Goal: Information Seeking & Learning: Learn about a topic

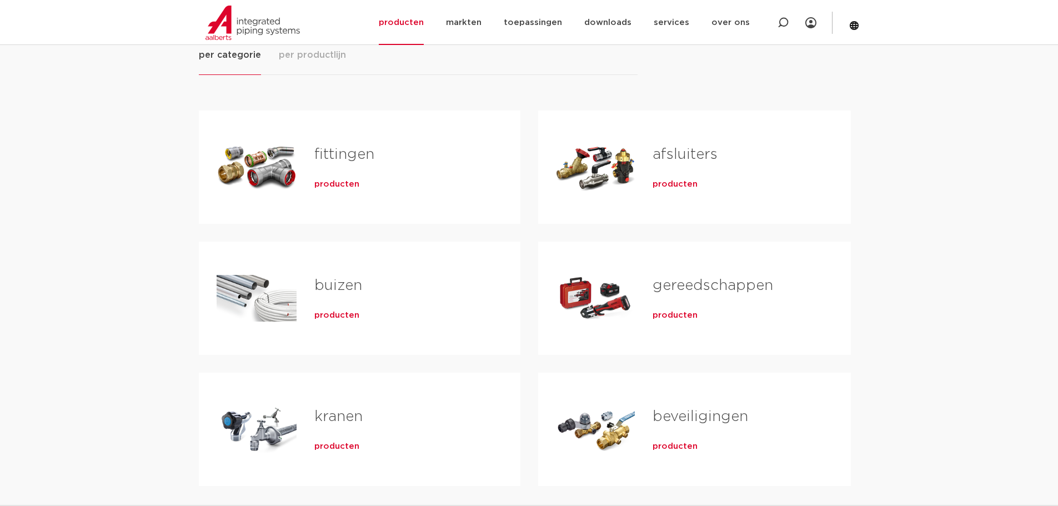
click at [329, 182] on span "producten" at bounding box center [336, 184] width 45 height 11
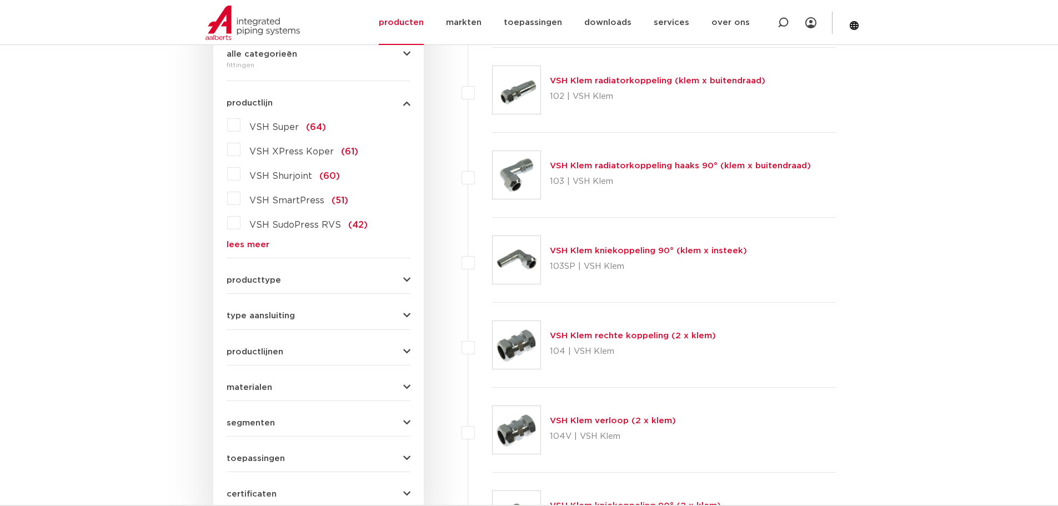
click at [267, 244] on link "lees meer" at bounding box center [319, 245] width 184 height 8
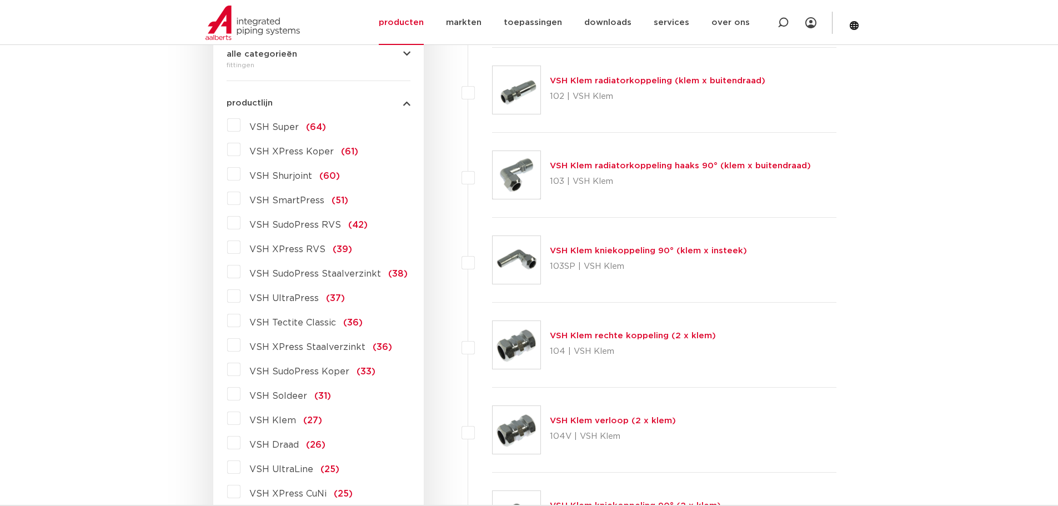
click at [300, 231] on label "VSH SudoPress RVS (42)" at bounding box center [304, 223] width 127 height 18
click at [0, 0] on input "VSH SudoPress RVS (42)" at bounding box center [0, 0] width 0 height 0
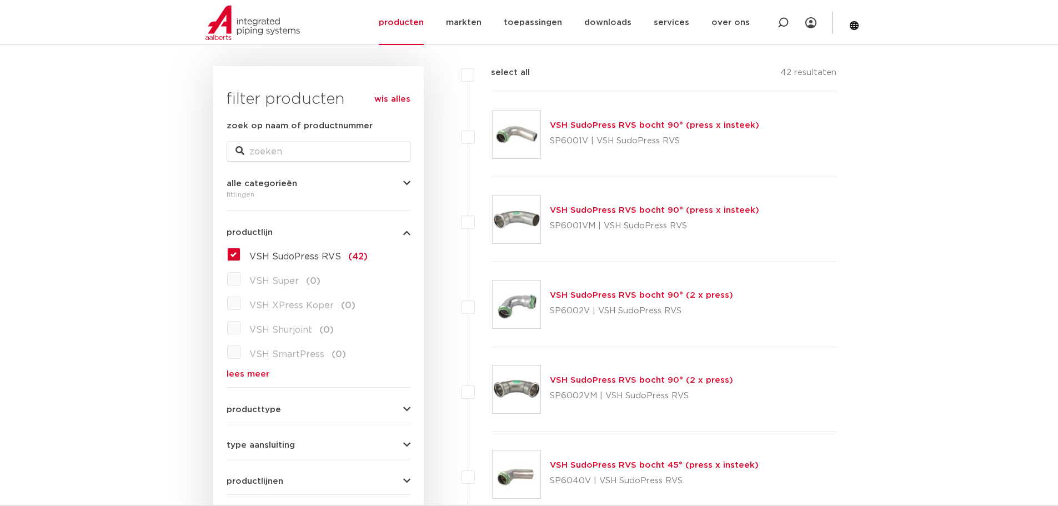
scroll to position [204, 0]
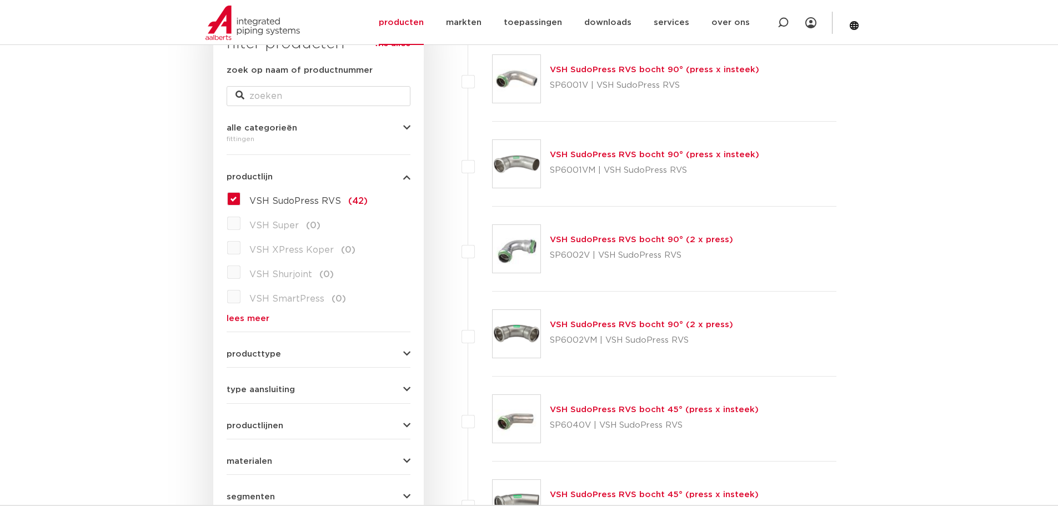
click at [609, 239] on link "VSH SudoPress RVS bocht 90° (2 x press)" at bounding box center [641, 240] width 183 height 8
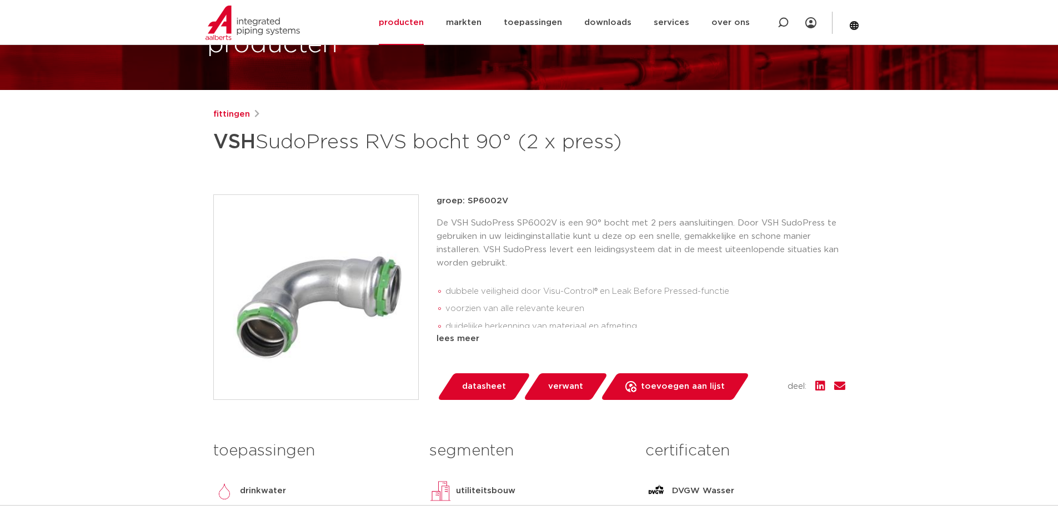
scroll to position [167, 0]
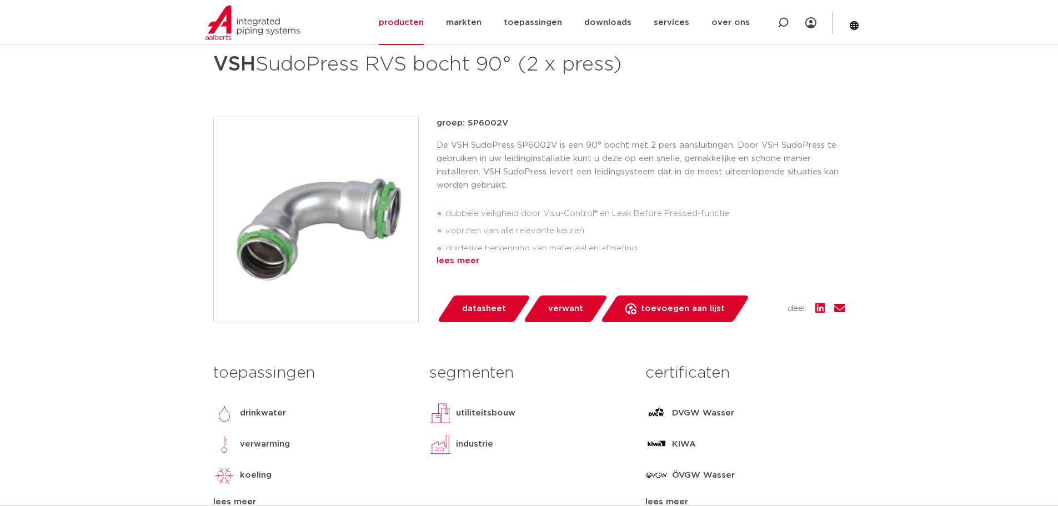
click at [469, 265] on div "lees meer" at bounding box center [641, 260] width 409 height 13
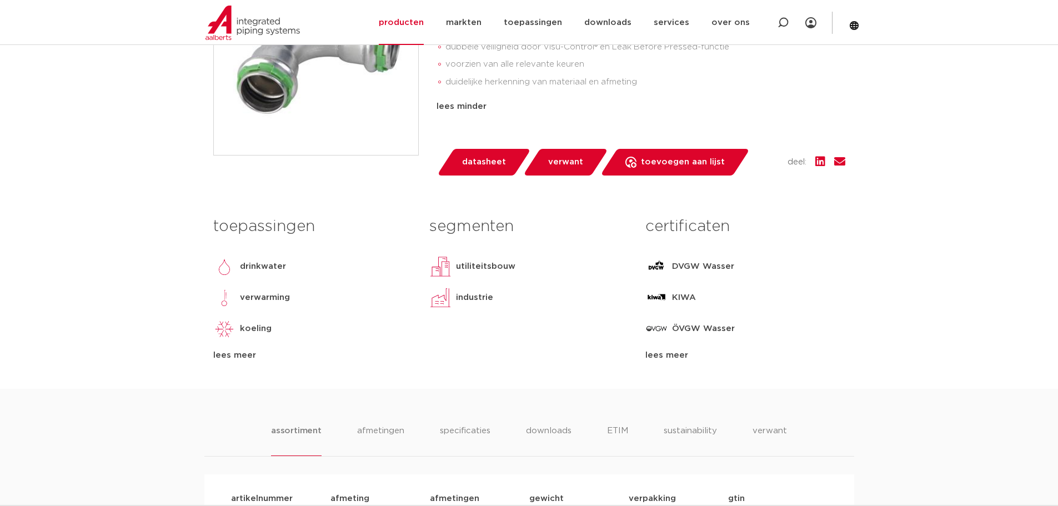
scroll to position [389, 0]
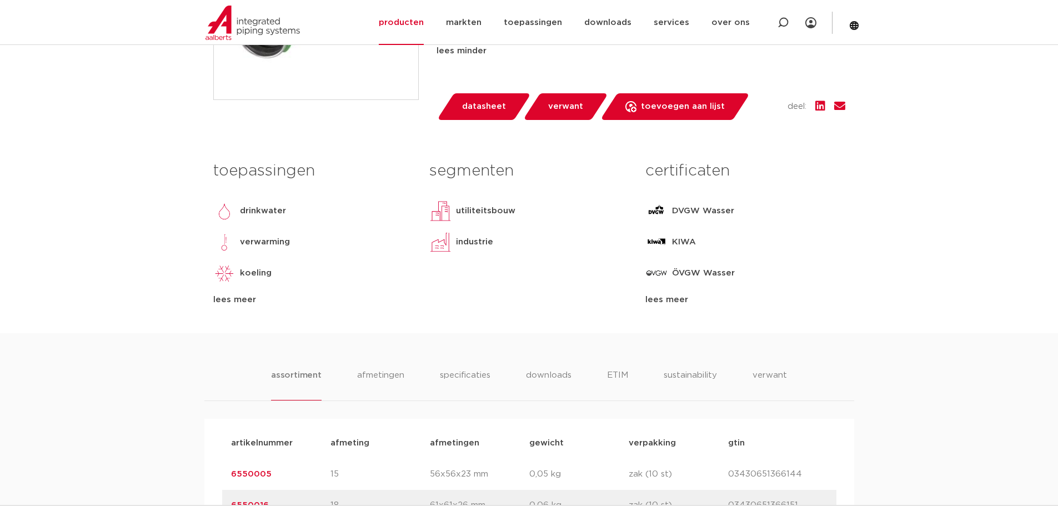
click at [248, 237] on p "verwarming" at bounding box center [265, 242] width 50 height 13
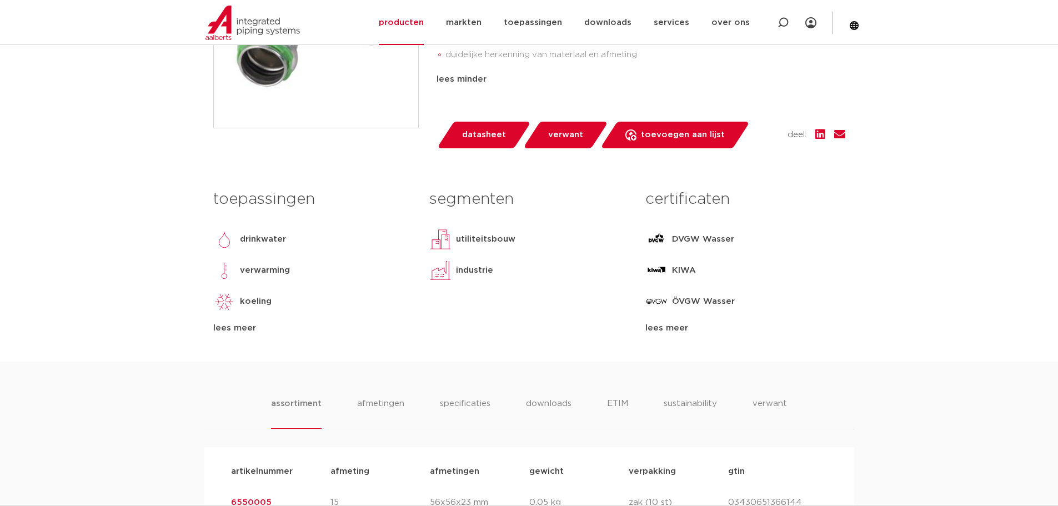
scroll to position [333, 0]
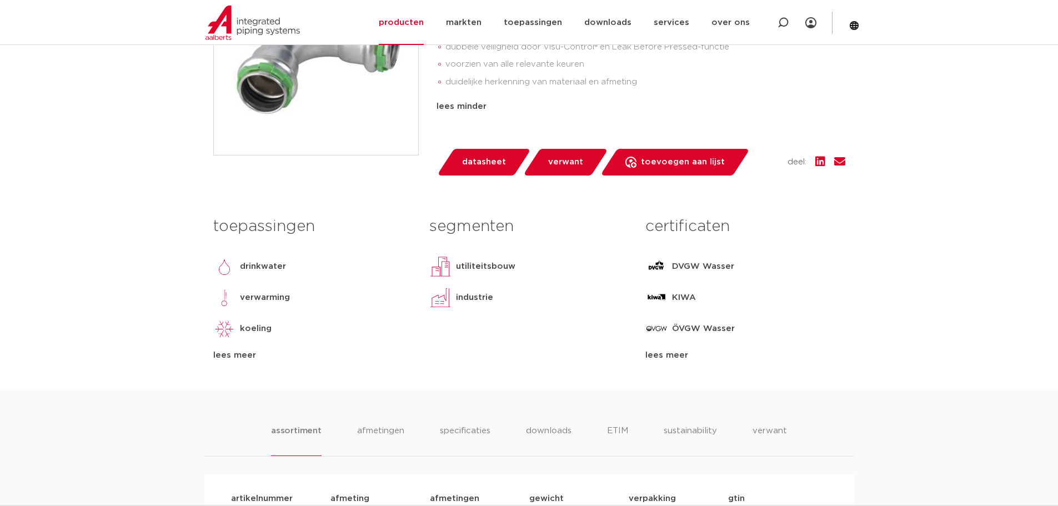
click at [486, 169] on span "datasheet" at bounding box center [484, 162] width 44 height 18
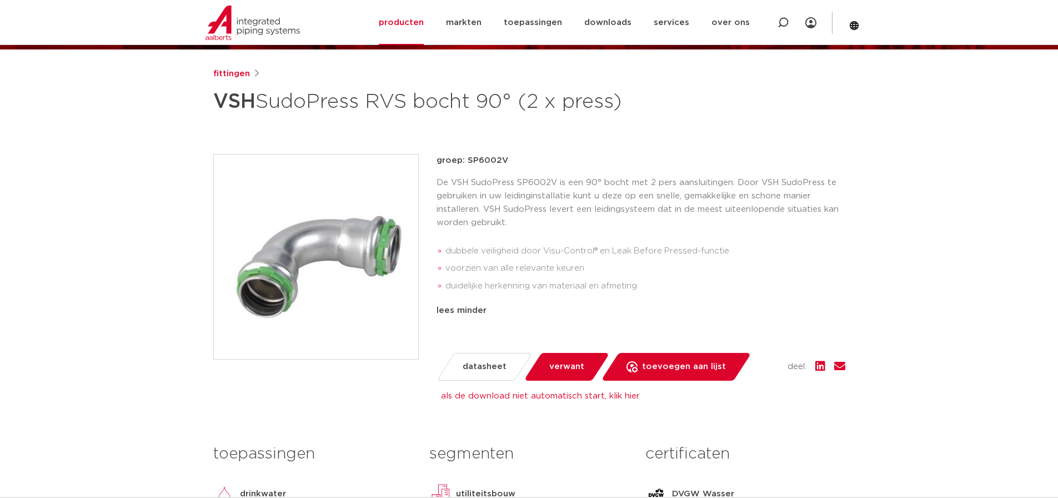
scroll to position [0, 0]
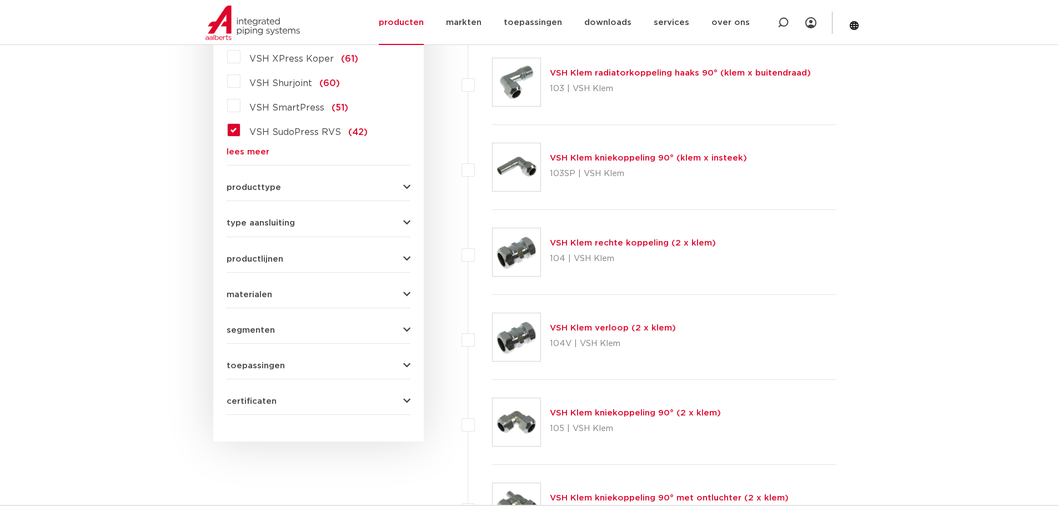
click at [286, 134] on span "VSH SudoPress RVS" at bounding box center [295, 132] width 92 height 9
click at [0, 0] on input "VSH SudoPress RVS (42)" at bounding box center [0, 0] width 0 height 0
click at [400, 181] on div "producttype demontabel (179) meerdelig (62) accessoires (fittings) (49) voordee…" at bounding box center [319, 182] width 184 height 17
click at [408, 187] on icon "button" at bounding box center [406, 187] width 7 height 8
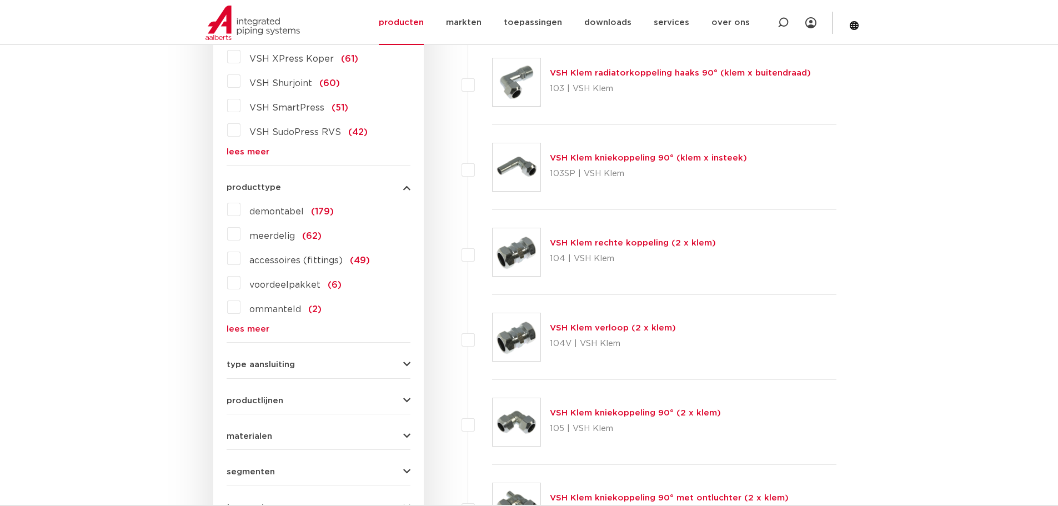
click at [277, 212] on span "demontabel" at bounding box center [276, 211] width 54 height 9
click at [0, 0] on input "demontabel (179)" at bounding box center [0, 0] width 0 height 0
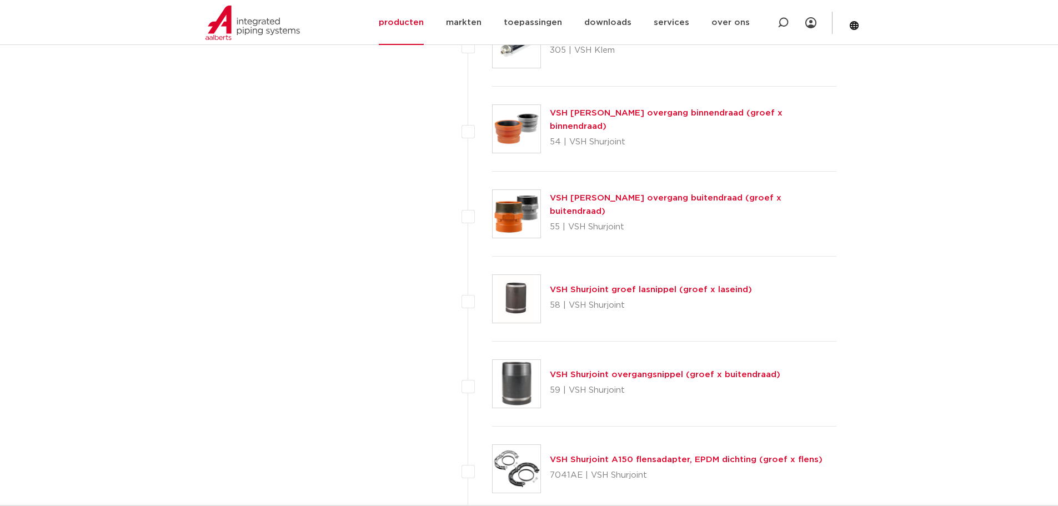
scroll to position [2259, 0]
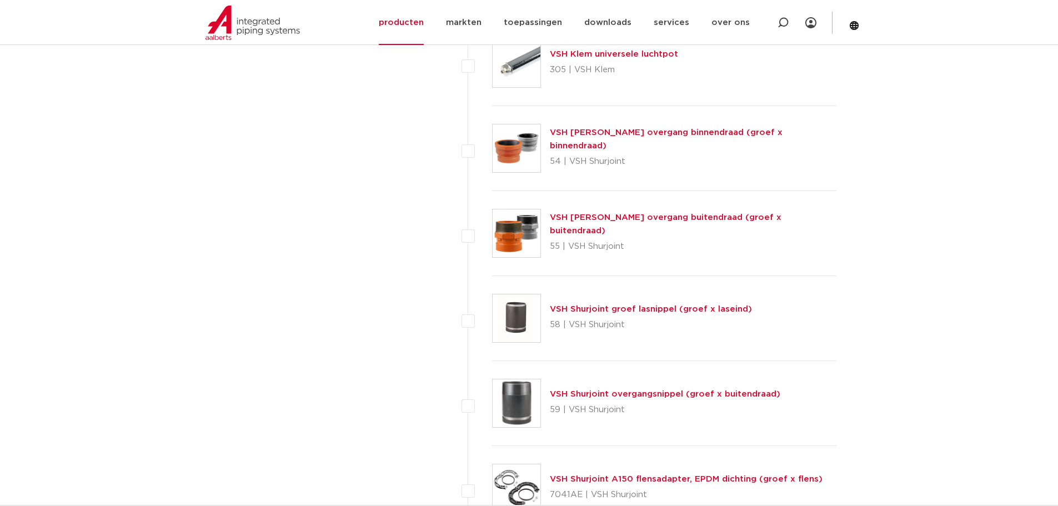
click at [587, 139] on link "VSH Shurjoint overgang binnendraad (groef x binnendraad)" at bounding box center [666, 139] width 233 height 22
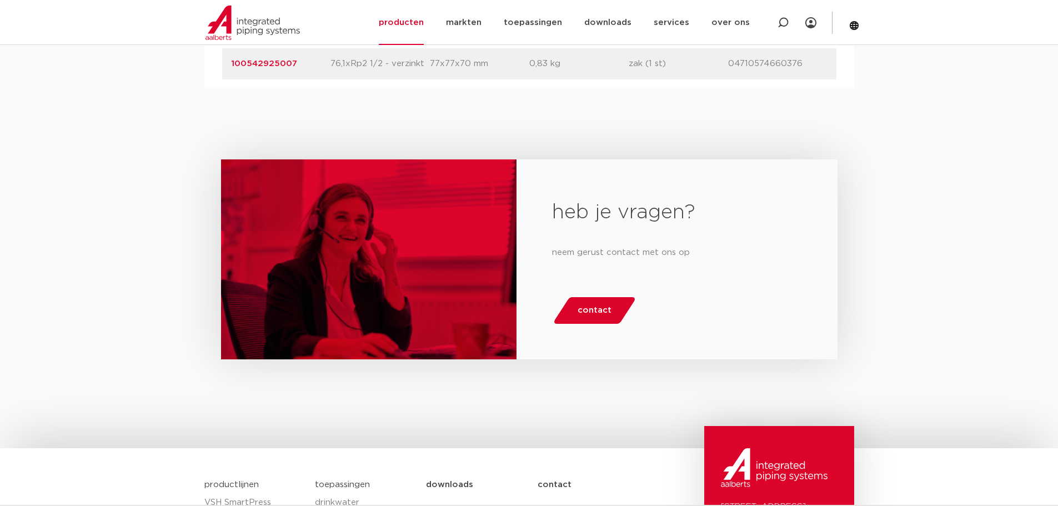
scroll to position [944, 0]
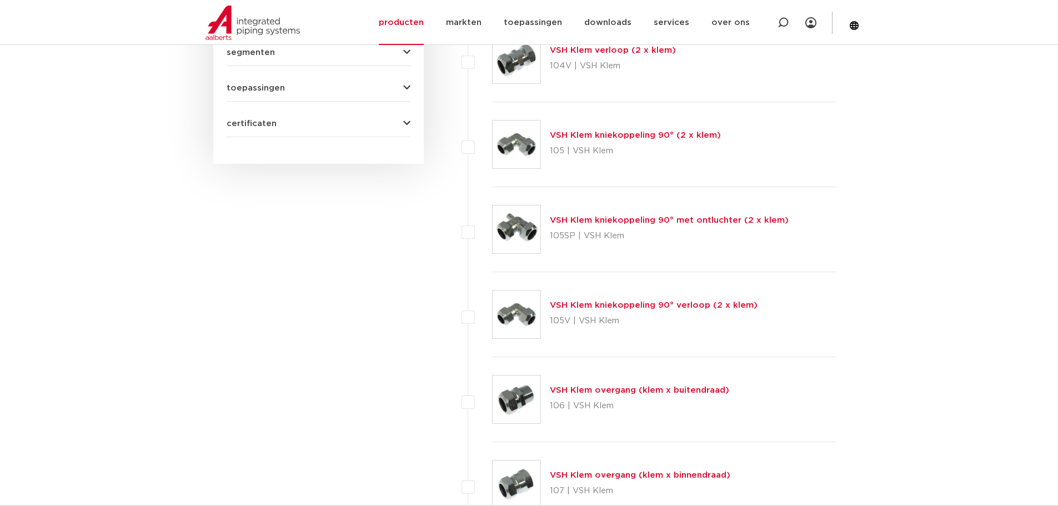
scroll to position [371, 0]
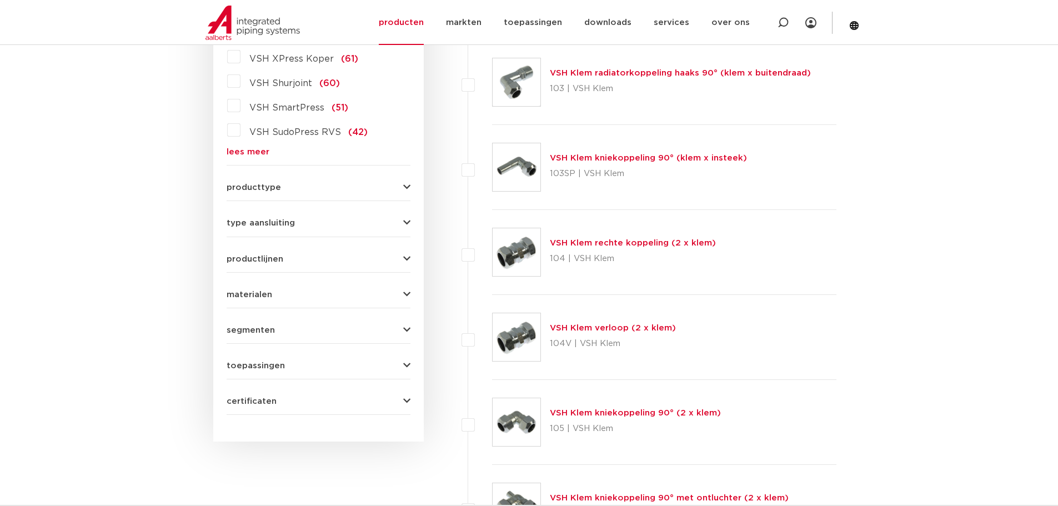
click at [402, 257] on button "productlijnen" at bounding box center [319, 259] width 184 height 8
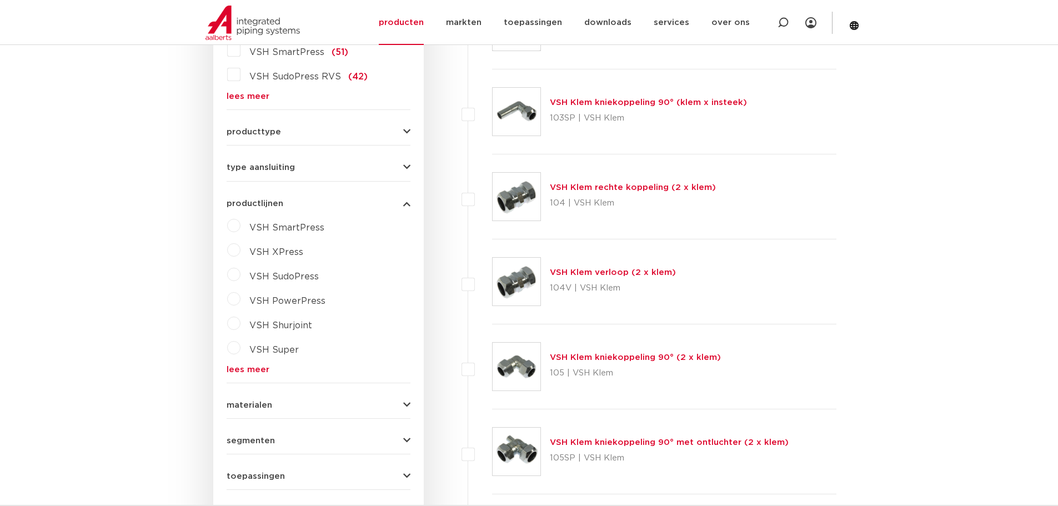
scroll to position [537, 0]
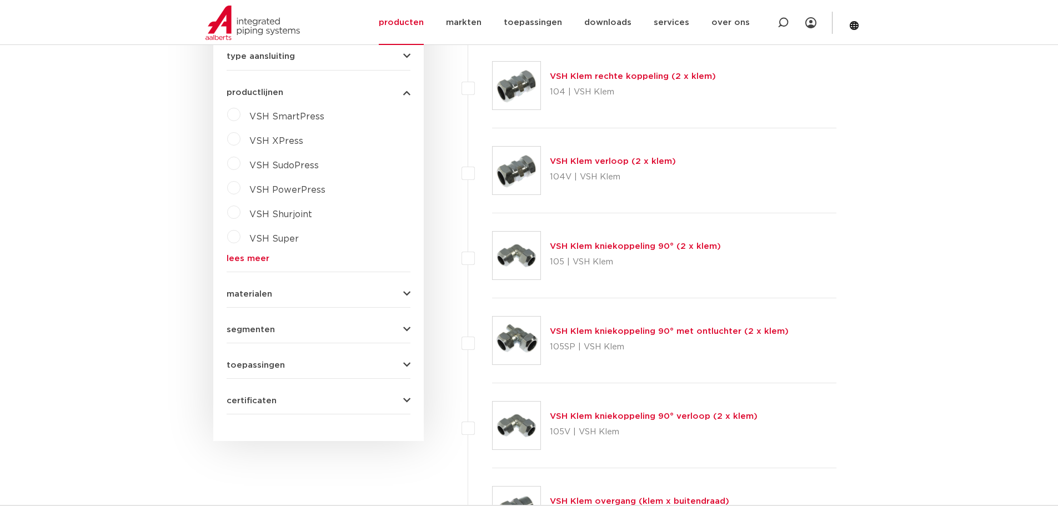
click at [265, 257] on link "lees meer" at bounding box center [319, 258] width 184 height 8
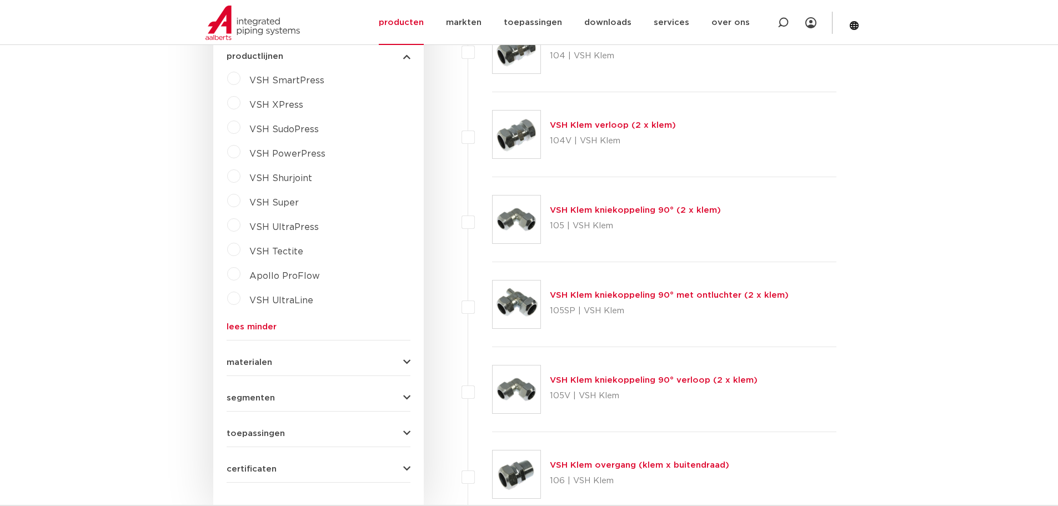
scroll to position [593, 0]
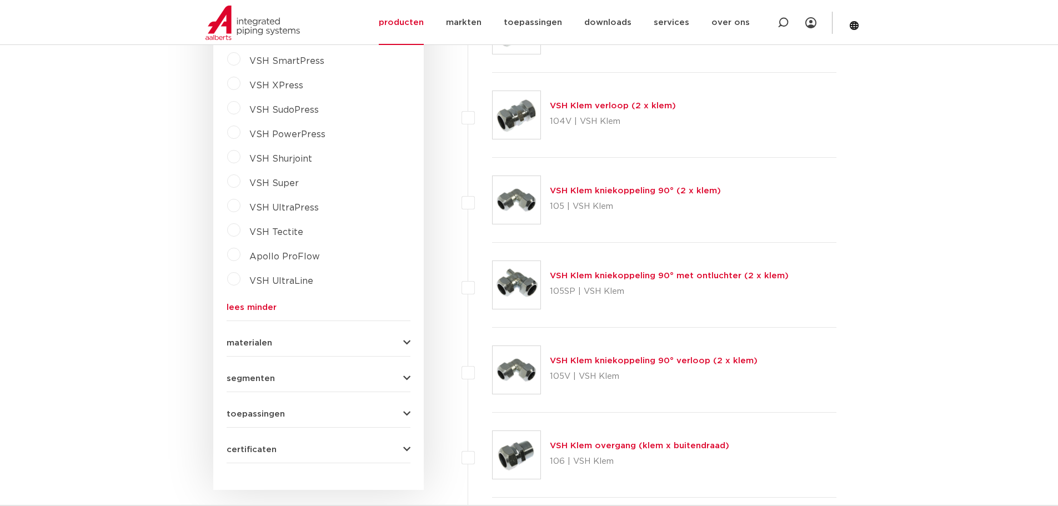
click at [254, 203] on span "VSH UltraPress" at bounding box center [283, 207] width 69 height 9
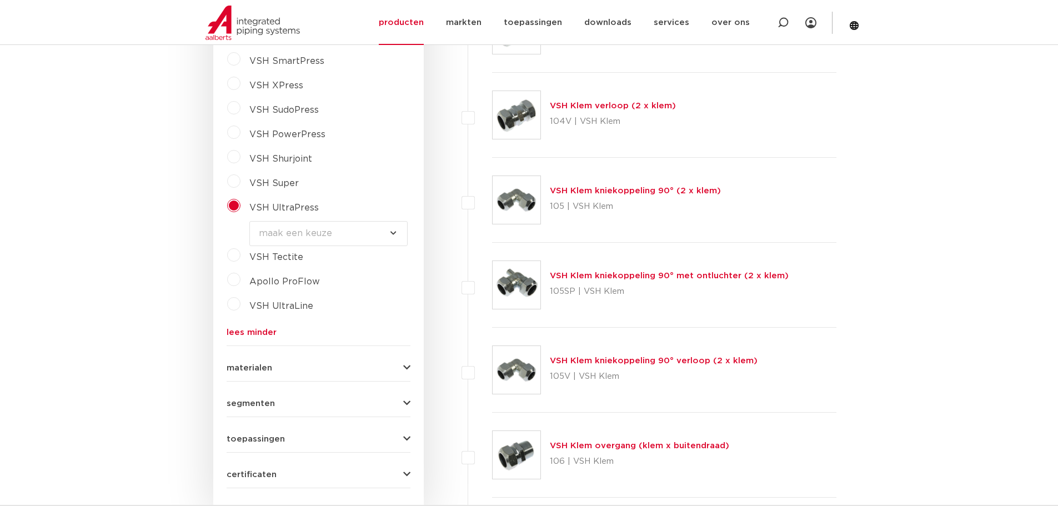
click at [329, 224] on select "maak een keuze VSH UltraPress buizen VSH UltraPress fittingen VSH UltraPress Ga…" at bounding box center [328, 233] width 158 height 25
click at [329, 228] on select "maak een keuze VSH UltraPress buizen VSH UltraPress fittingen VSH UltraPress Ga…" at bounding box center [328, 233] width 158 height 25
click at [390, 225] on select "maak een keuze VSH UltraPress buizen VSH UltraPress fittingen VSH UltraPress Ga…" at bounding box center [328, 233] width 158 height 25
click at [391, 228] on select "maak een keuze VSH UltraPress buizen VSH UltraPress fittingen VSH UltraPress Ga…" at bounding box center [328, 233] width 158 height 25
click at [391, 231] on select "maak een keuze VSH UltraPress buizen VSH UltraPress fittingen VSH UltraPress Ga…" at bounding box center [328, 233] width 158 height 25
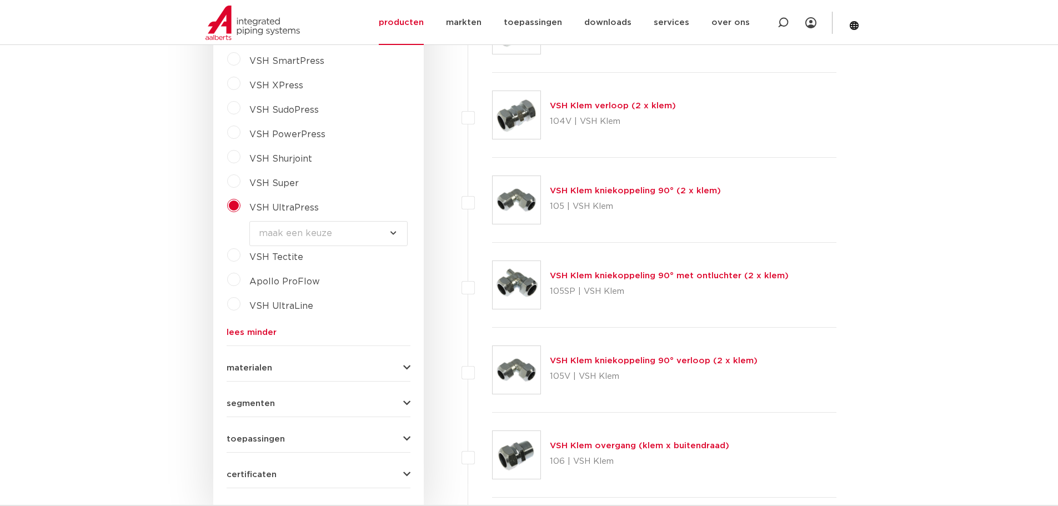
click at [388, 237] on select "maak een keuze VSH UltraPress buizen VSH UltraPress fittingen VSH UltraPress Ga…" at bounding box center [328, 233] width 158 height 25
click at [369, 229] on select "maak een keuze VSH UltraPress buizen VSH UltraPress fittingen VSH UltraPress Ga…" at bounding box center [328, 233] width 158 height 25
click at [245, 210] on label "VSH UltraPress" at bounding box center [280, 206] width 78 height 18
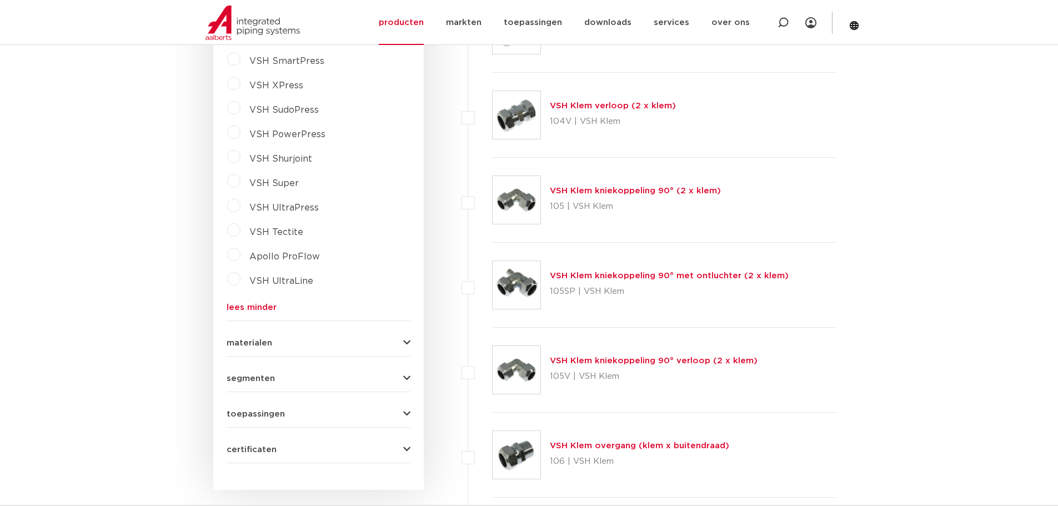
click at [265, 189] on label "VSH Super" at bounding box center [270, 181] width 58 height 18
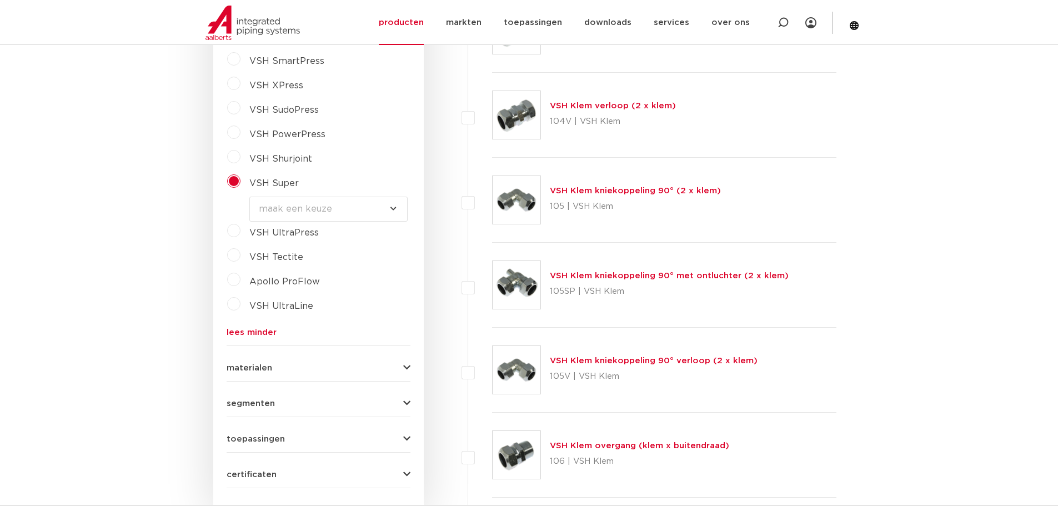
click at [297, 217] on select "maak een keuze VSH Super Knel fittingen VSH Multi Super Knel fittingen VSH Supe…" at bounding box center [328, 209] width 158 height 25
click at [304, 207] on select "maak een keuze VSH Super Knel fittingen VSH Multi Super Knel fittingen VSH Supe…" at bounding box center [328, 209] width 158 height 25
click at [272, 161] on span "VSH Shurjoint" at bounding box center [280, 158] width 63 height 9
click at [291, 183] on select "maak een keuze VSH Shurjoint koppelingen VSH Shurjoint fittingen VSH Shurjoint …" at bounding box center [328, 184] width 158 height 25
drag, startPoint x: 290, startPoint y: 182, endPoint x: 291, endPoint y: 193, distance: 10.6
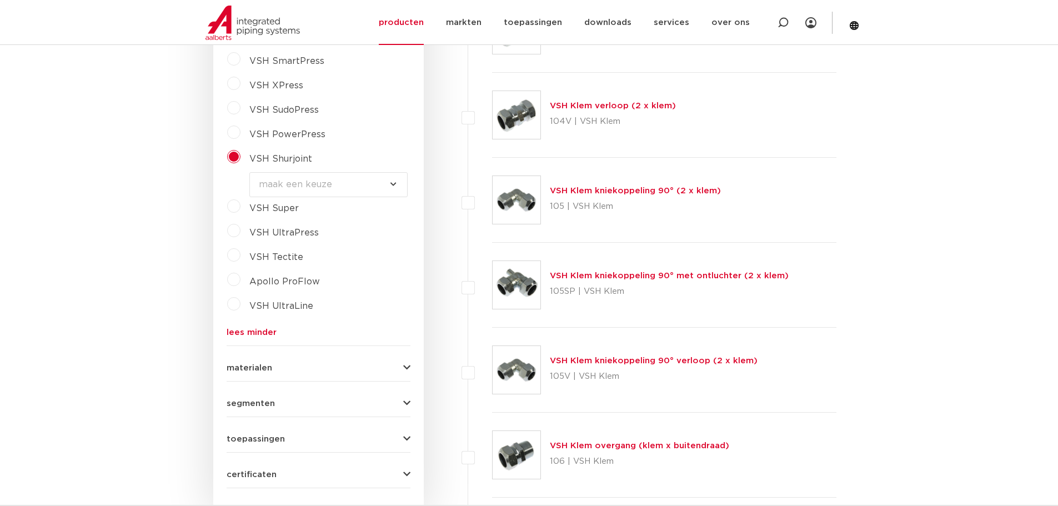
click at [290, 182] on select "maak een keuze VSH Shurjoint koppelingen VSH Shurjoint fittingen VSH Shurjoint …" at bounding box center [328, 184] width 158 height 25
click at [284, 261] on span "VSH Tectite" at bounding box center [276, 257] width 54 height 9
click at [283, 258] on select "maak een keuze VSH Tectite Sprint fittingen VSH Tectite Classic fittingen VSH T…" at bounding box center [328, 258] width 158 height 25
select select "4394"
click at [249, 246] on select "maak een keuze VSH Tectite Sprint fittingen VSH Tectite Classic fittingen VSH T…" at bounding box center [328, 258] width 158 height 25
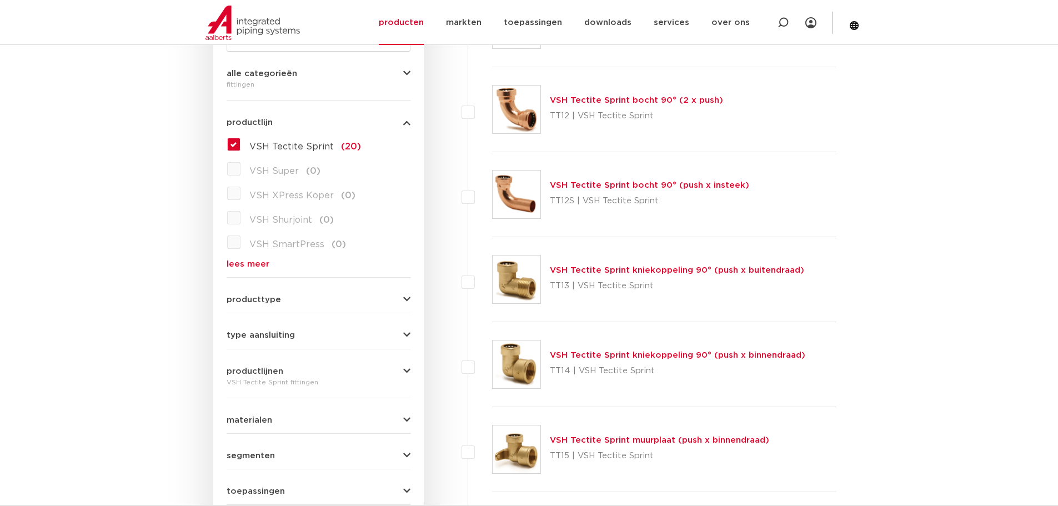
scroll to position [278, 0]
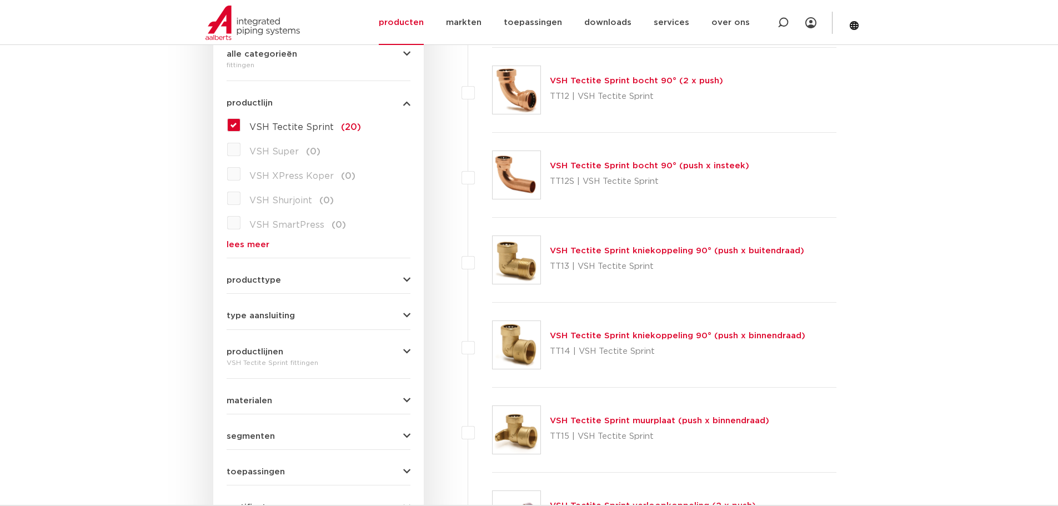
click at [258, 128] on span "VSH Tectite Sprint" at bounding box center [291, 127] width 84 height 9
click at [0, 0] on input "VSH Tectite Sprint (20)" at bounding box center [0, 0] width 0 height 0
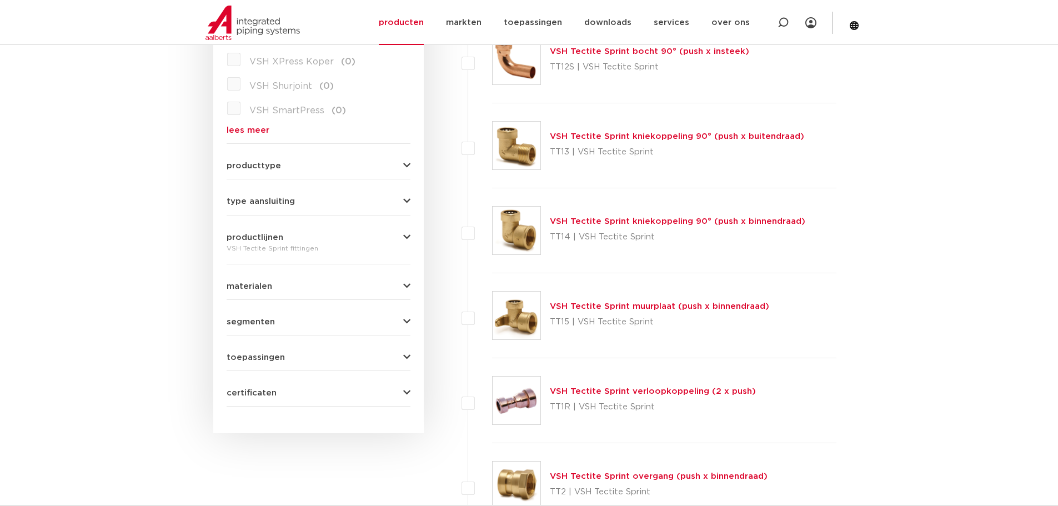
scroll to position [302, 0]
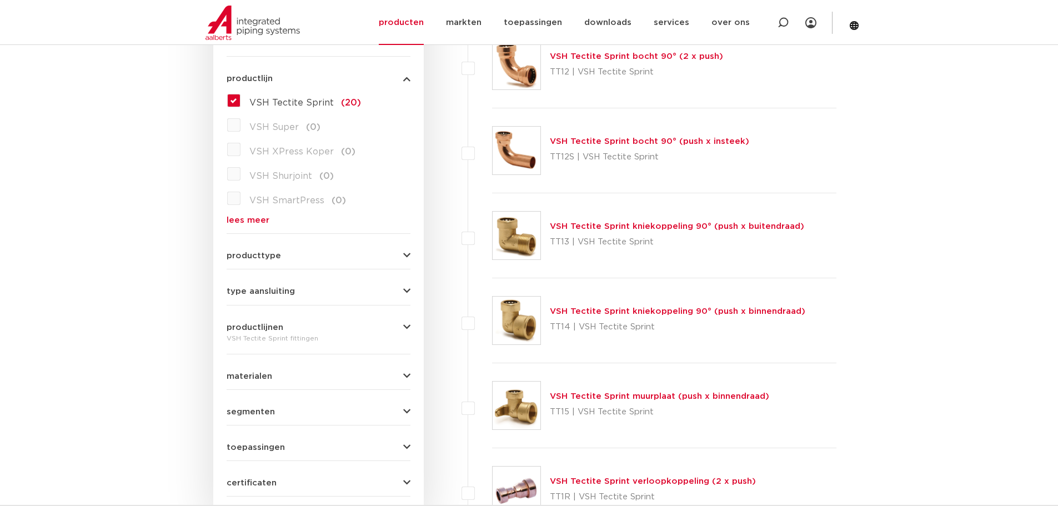
click at [406, 257] on icon "button" at bounding box center [406, 256] width 7 height 8
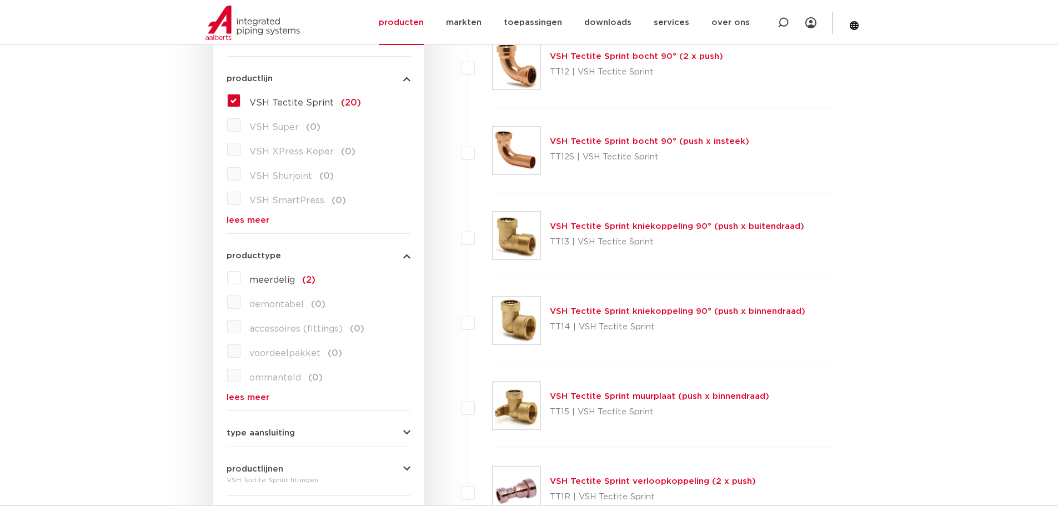
click at [406, 257] on icon "button" at bounding box center [406, 256] width 7 height 8
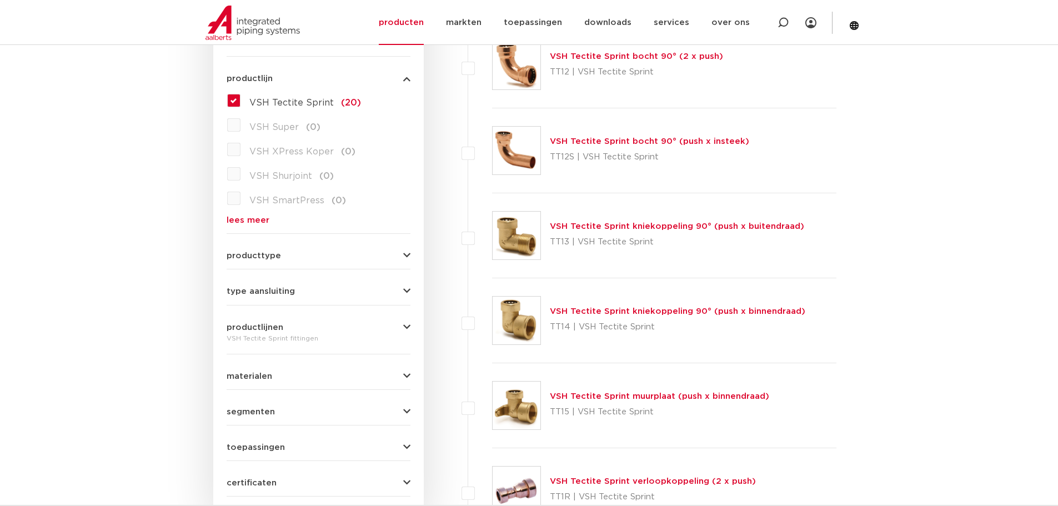
click at [317, 107] on span "VSH Tectite Sprint" at bounding box center [291, 102] width 84 height 9
click at [0, 0] on input "VSH Tectite Sprint (20)" at bounding box center [0, 0] width 0 height 0
click at [234, 108] on div "VSH Tectite Sprint (20) VSH Super (0) VSH XPress Koper (0) VSH Shurjoint (0) VS…" at bounding box center [319, 158] width 184 height 133
click at [241, 101] on label "VSH Tectite Sprint (20)" at bounding box center [301, 101] width 121 height 18
click at [0, 0] on input "VSH Tectite Sprint (20)" at bounding box center [0, 0] width 0 height 0
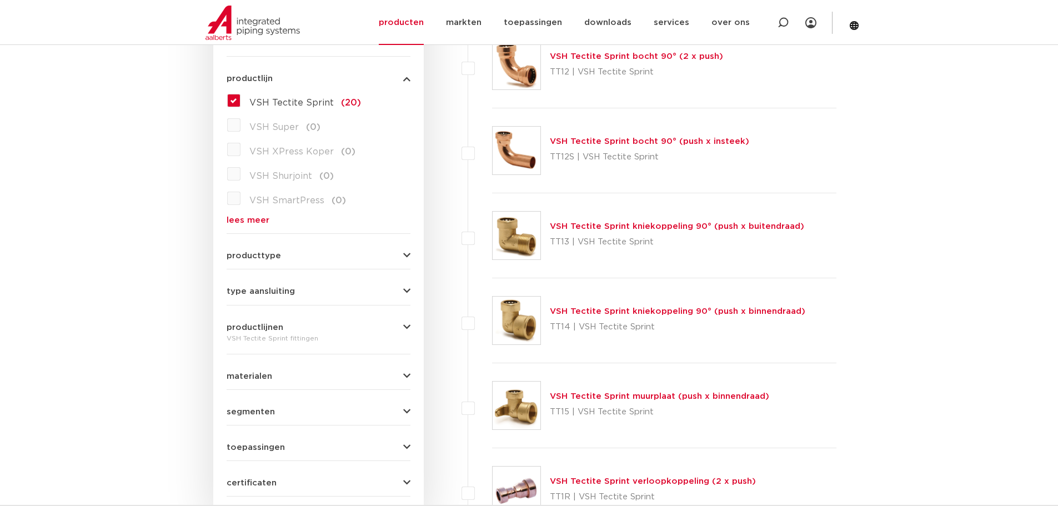
click at [263, 217] on link "lees meer" at bounding box center [319, 220] width 184 height 8
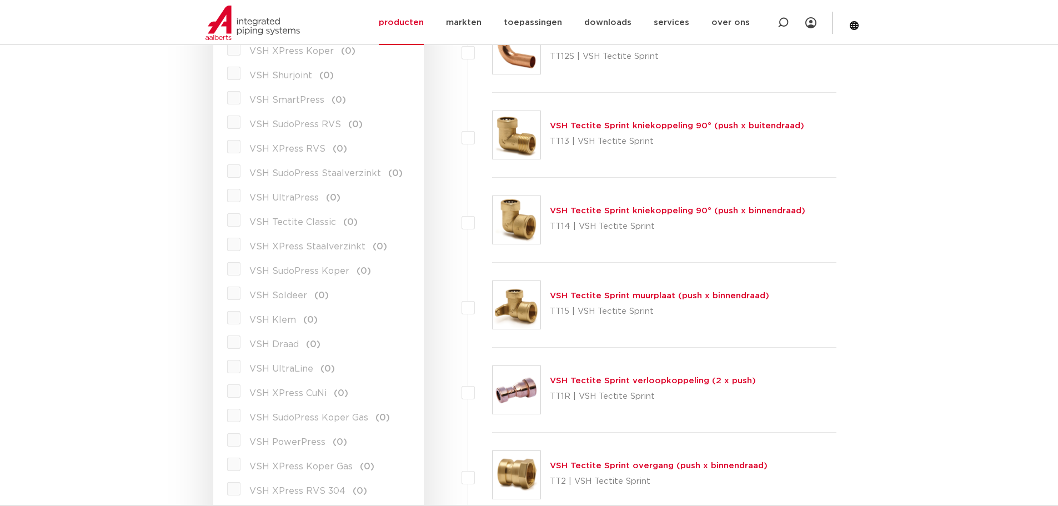
scroll to position [302, 0]
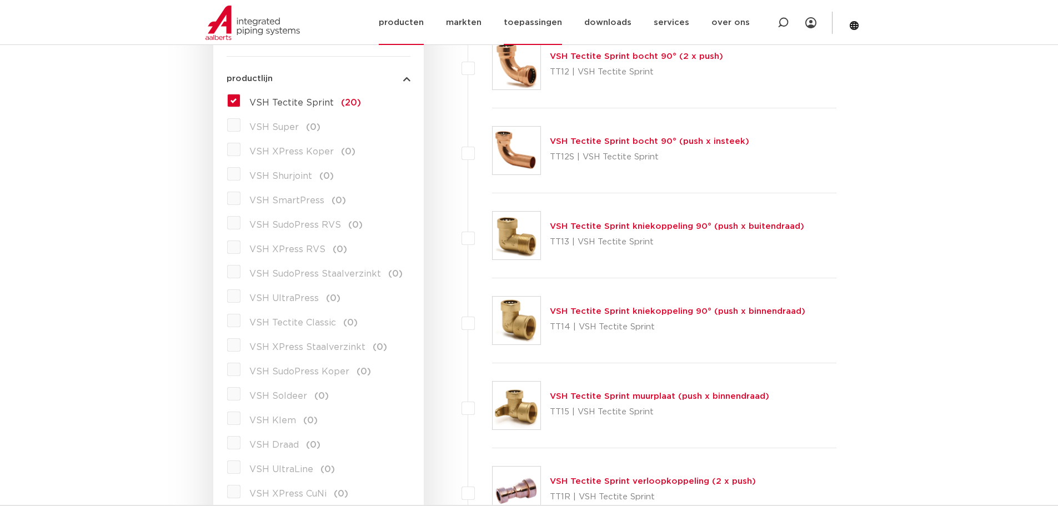
click at [523, 22] on link "toepassingen" at bounding box center [533, 22] width 58 height 45
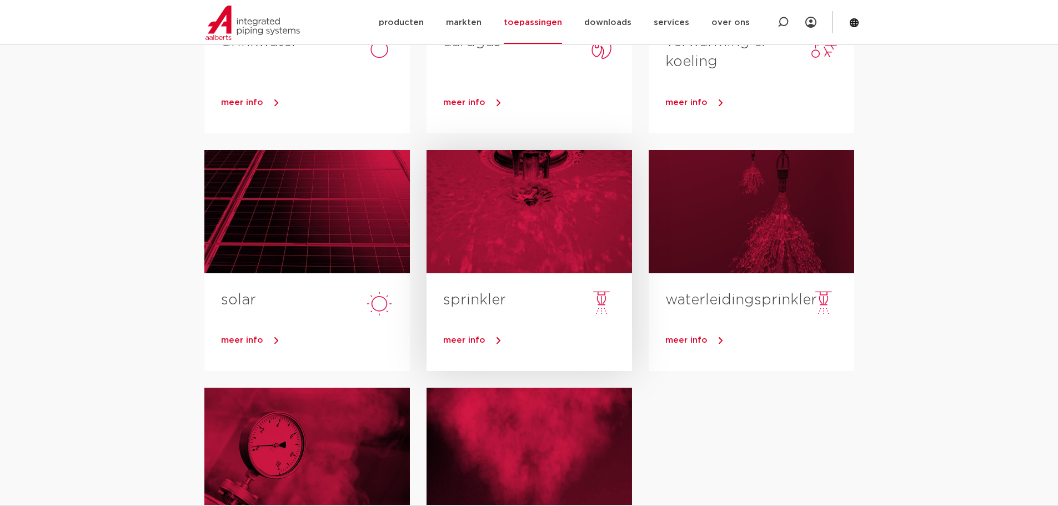
scroll to position [278, 0]
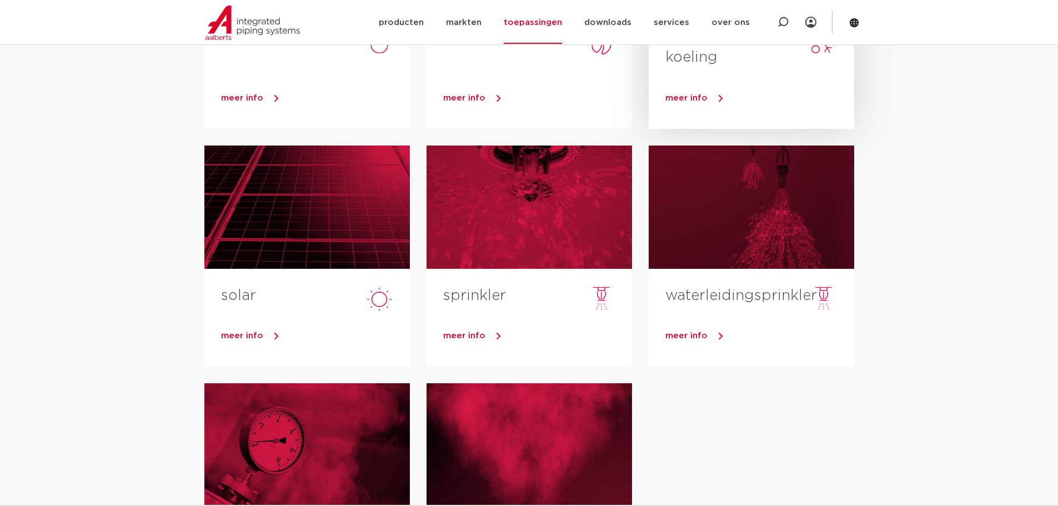
click at [691, 71] on h3 "verwarming & koeling" at bounding box center [760, 50] width 189 height 46
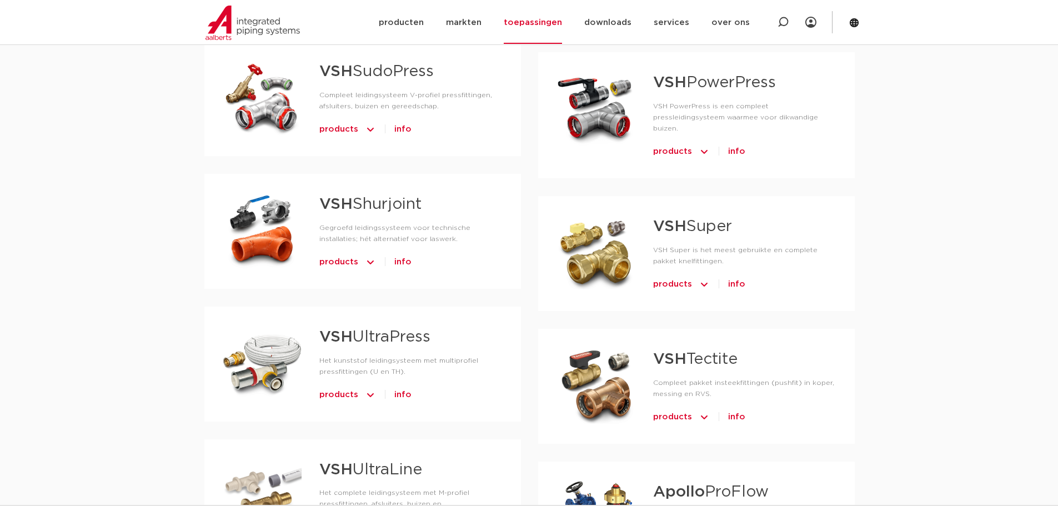
scroll to position [889, 0]
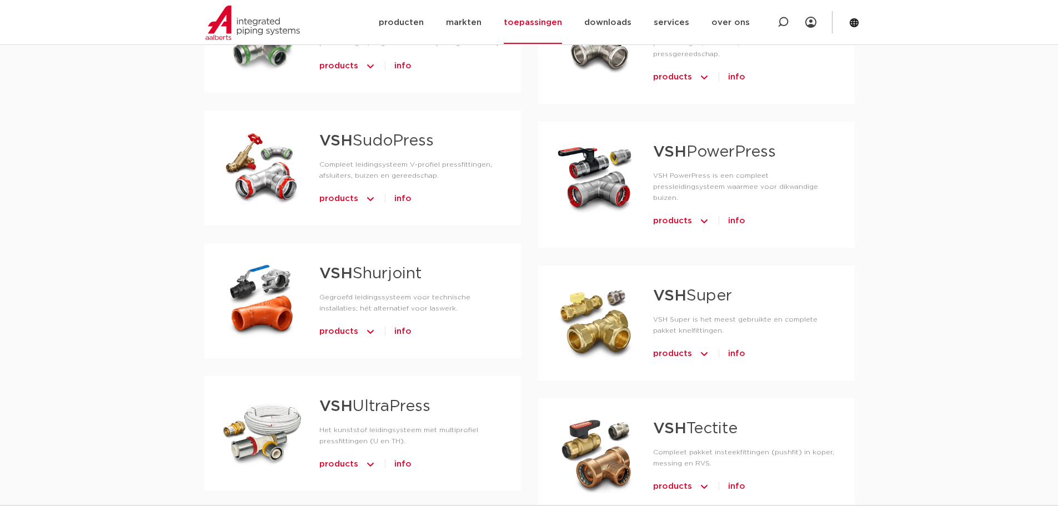
click at [272, 262] on div at bounding box center [261, 300] width 79 height 78
click at [356, 266] on link "VSH Shurjoint" at bounding box center [370, 274] width 102 height 16
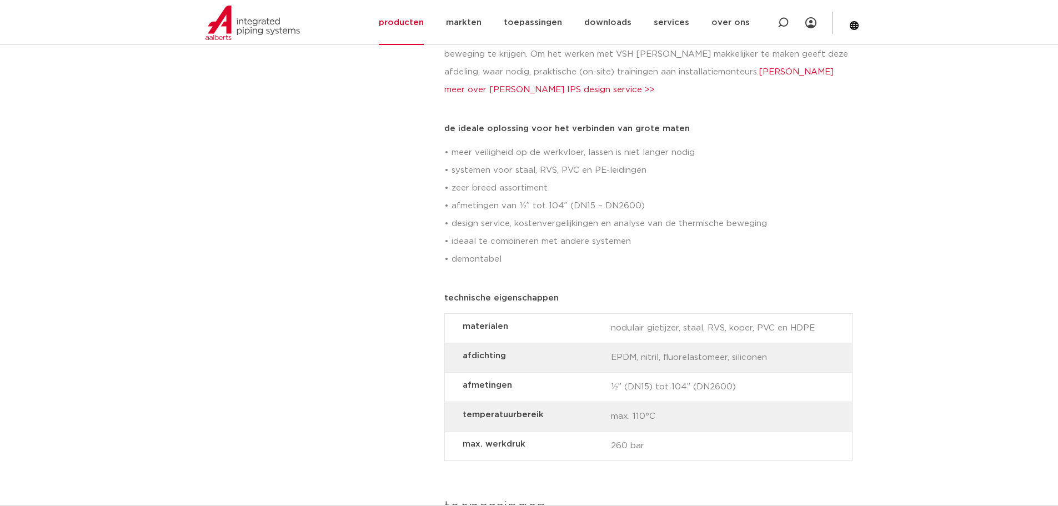
scroll to position [833, 0]
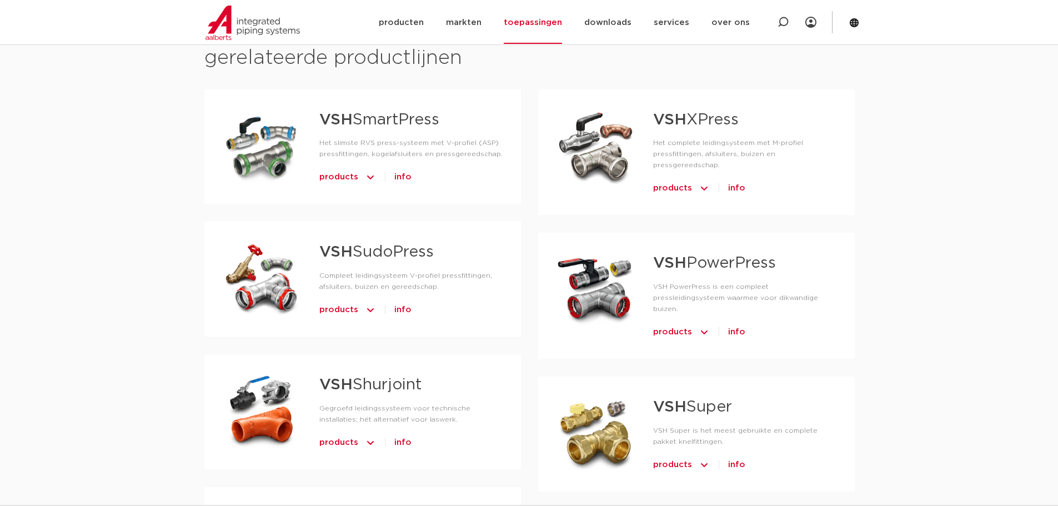
scroll to position [722, 0]
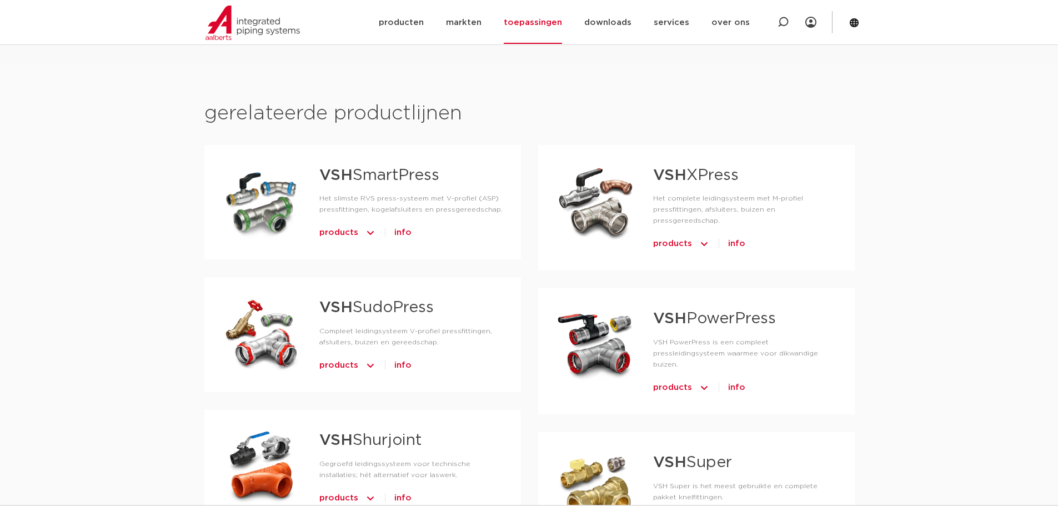
click at [595, 314] on div at bounding box center [595, 345] width 79 height 78
click at [712, 311] on link "VSH PowerPress" at bounding box center [714, 319] width 123 height 16
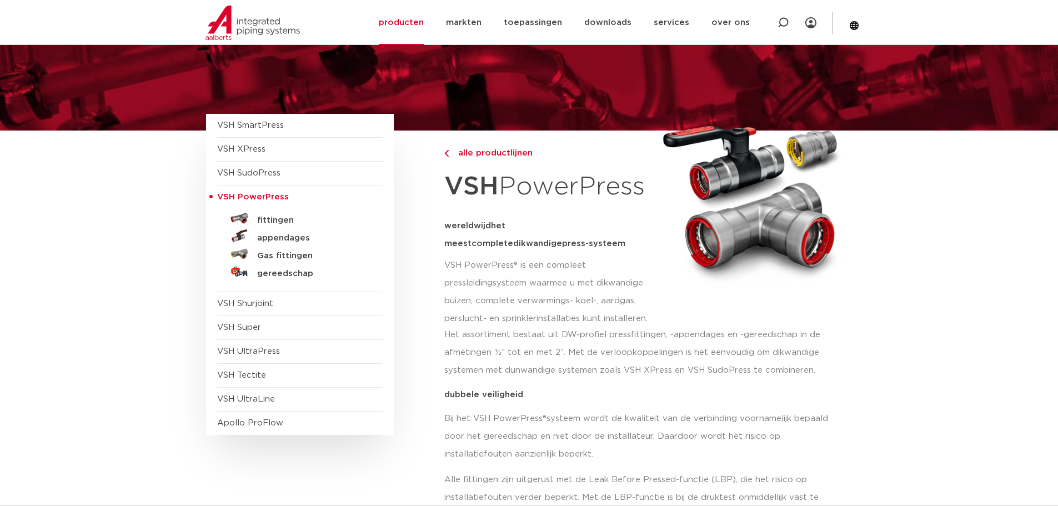
scroll to position [111, 0]
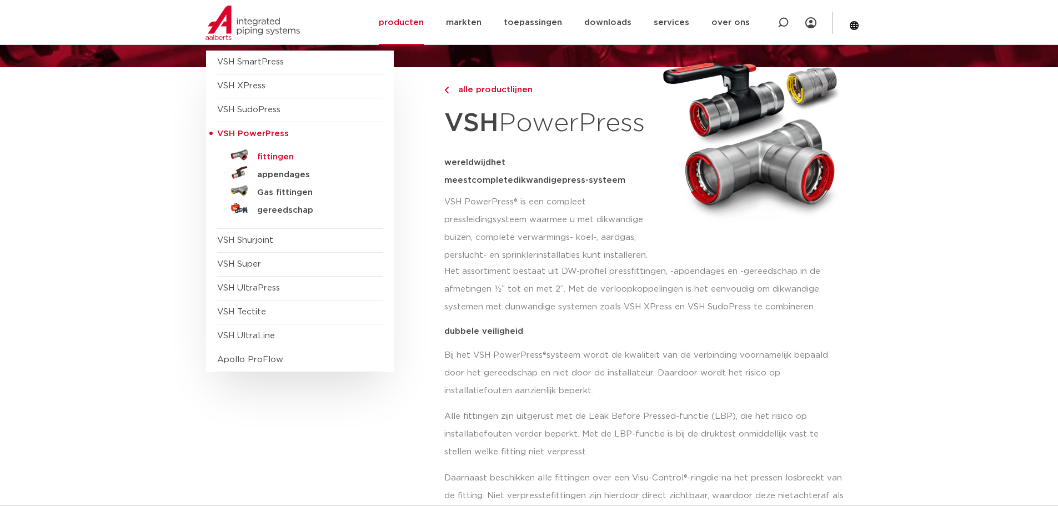
click at [273, 153] on h5 "fittingen" at bounding box center [312, 157] width 110 height 10
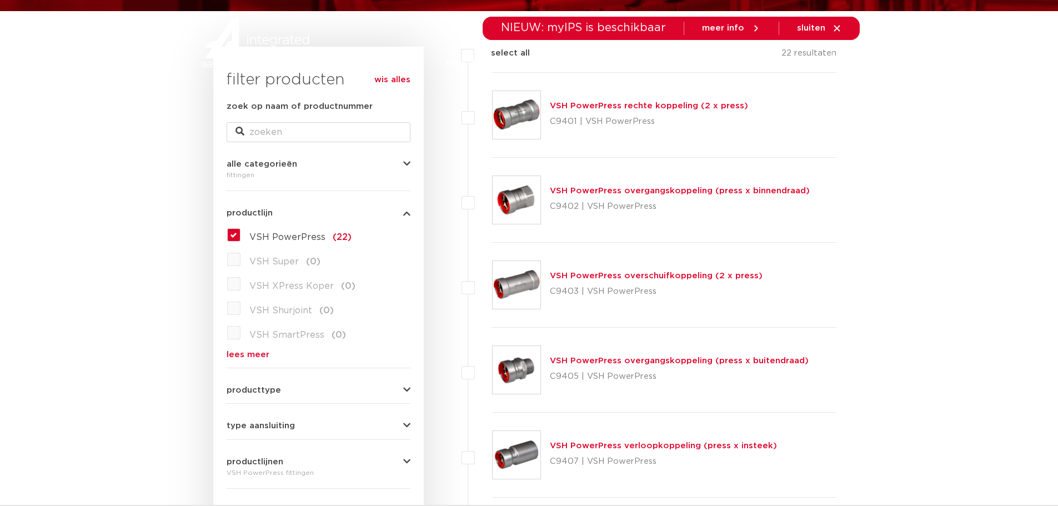
scroll to position [15, 0]
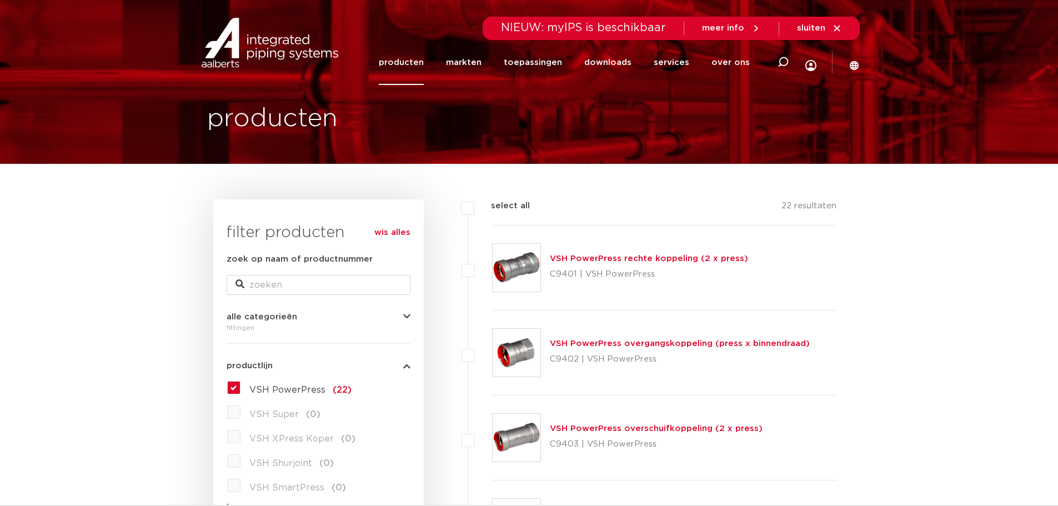
click at [608, 255] on link "VSH PowerPress rechte koppeling (2 x press)" at bounding box center [649, 258] width 198 height 8
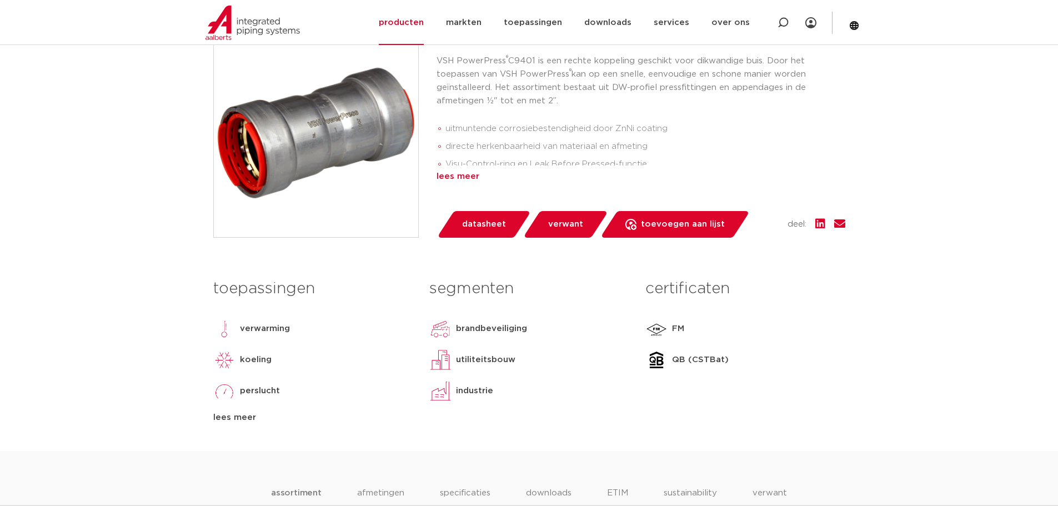
click at [461, 173] on div "lees meer" at bounding box center [641, 176] width 409 height 13
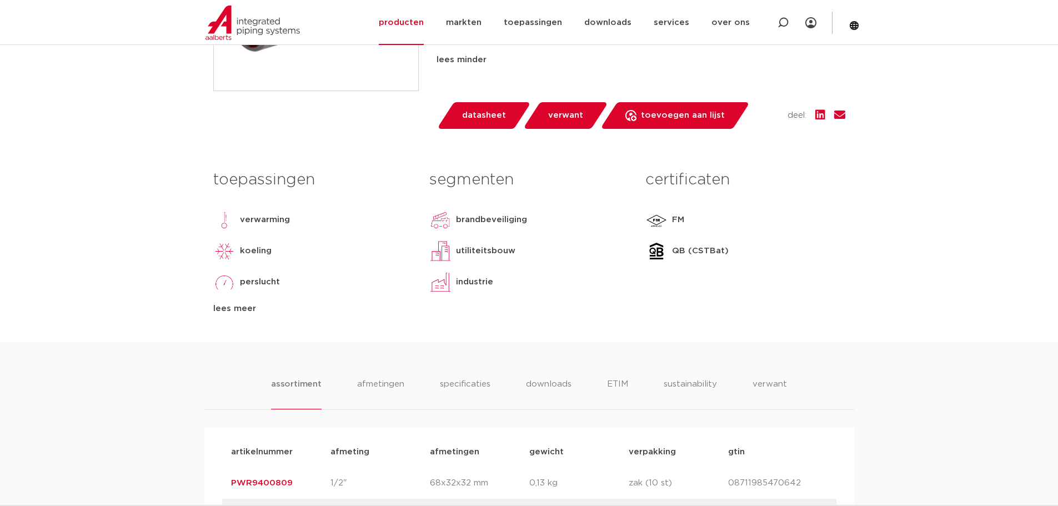
scroll to position [222, 0]
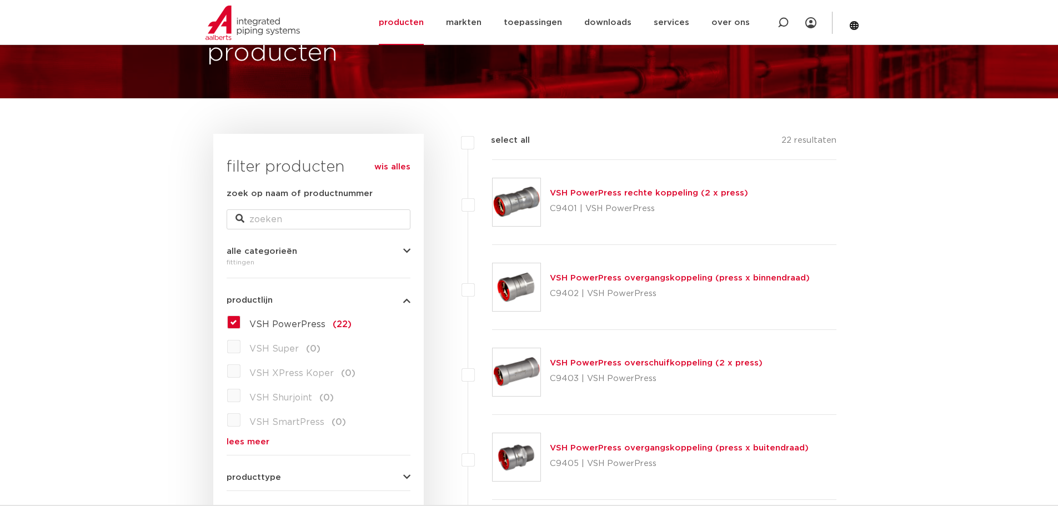
scroll to position [71, 0]
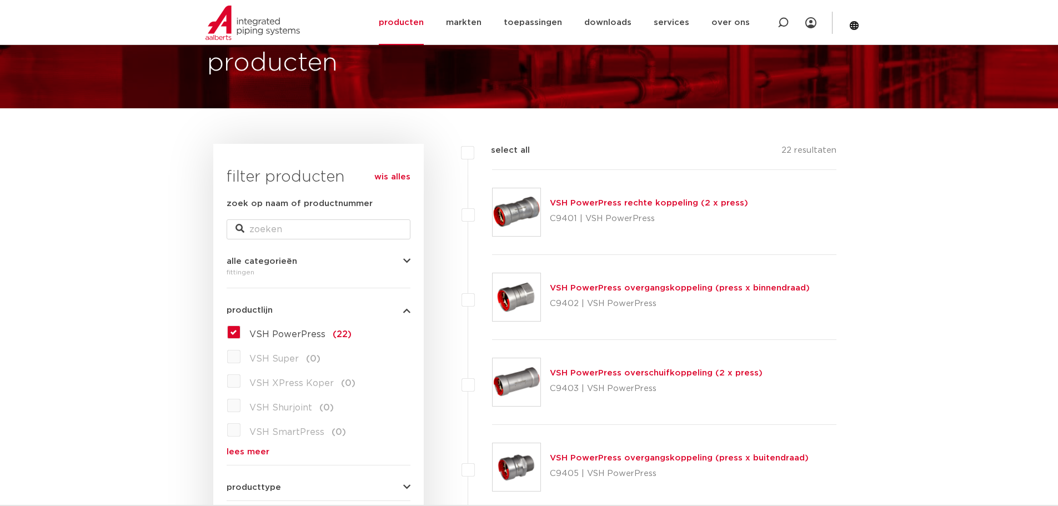
click at [393, 178] on link "wis alles" at bounding box center [392, 177] width 36 height 13
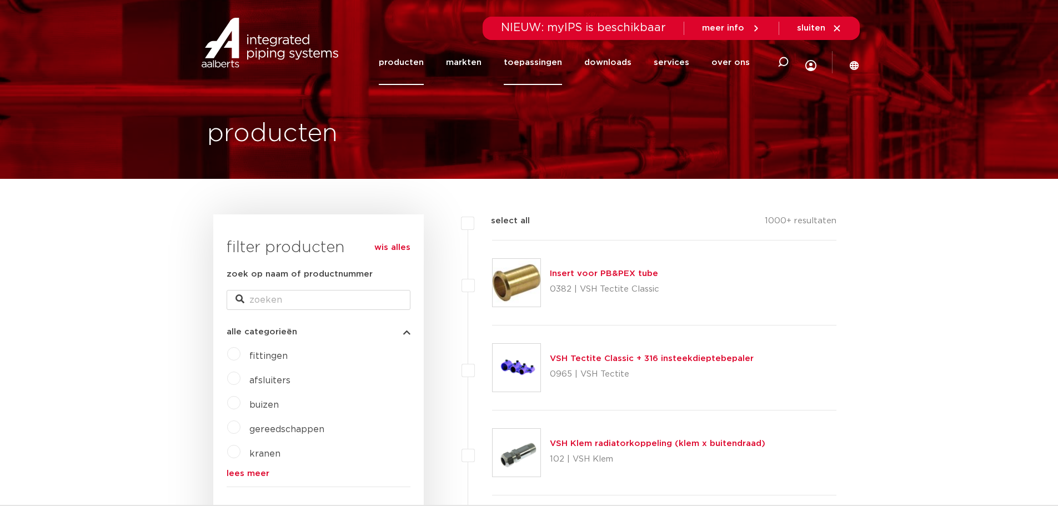
click at [542, 69] on link "toepassingen" at bounding box center [533, 62] width 58 height 45
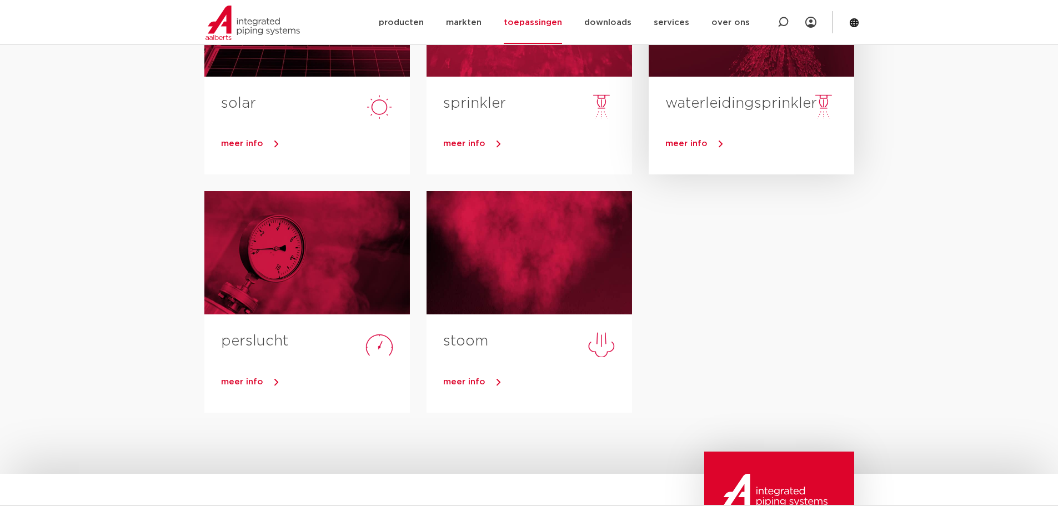
scroll to position [222, 0]
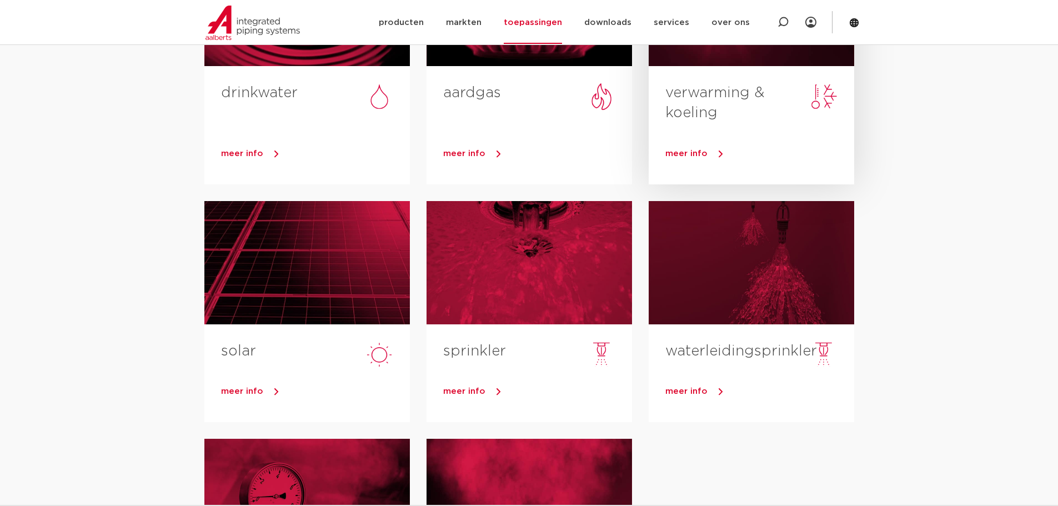
click at [704, 101] on link "verwarming & koeling" at bounding box center [715, 103] width 99 height 34
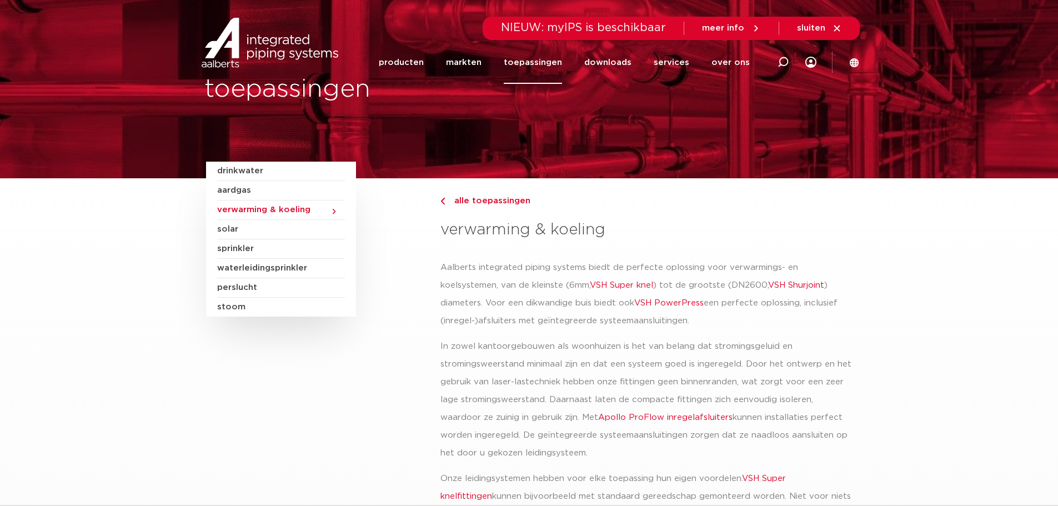
click at [329, 211] on span "verwarming & koeling" at bounding box center [281, 210] width 128 height 19
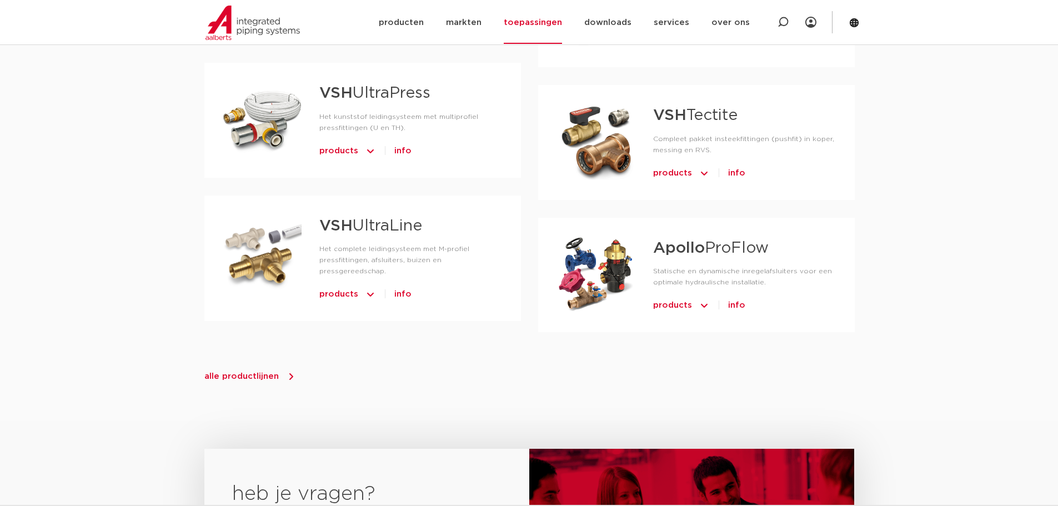
scroll to position [1222, 0]
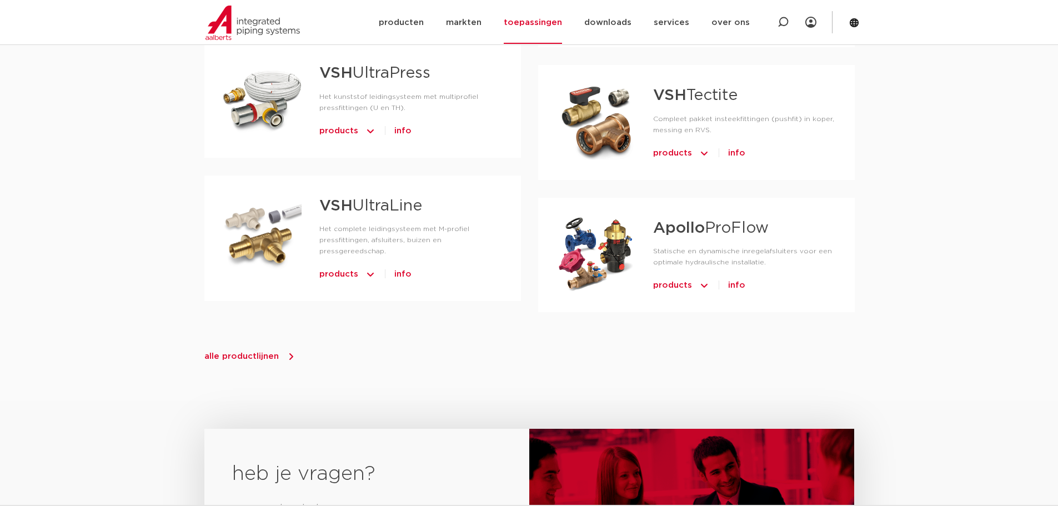
click at [697, 221] on strong "Apollo" at bounding box center [679, 229] width 52 height 16
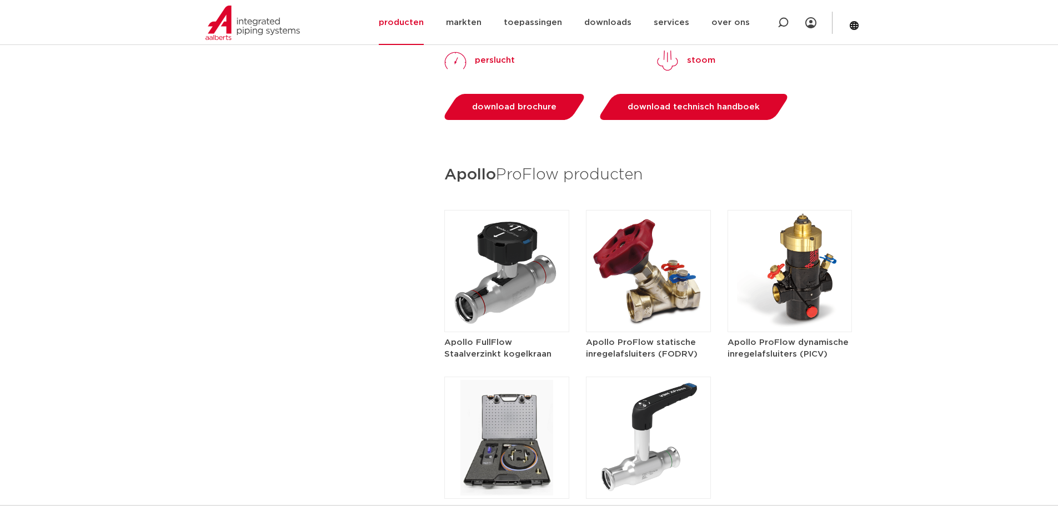
scroll to position [1389, 0]
click at [664, 282] on img at bounding box center [648, 270] width 125 height 122
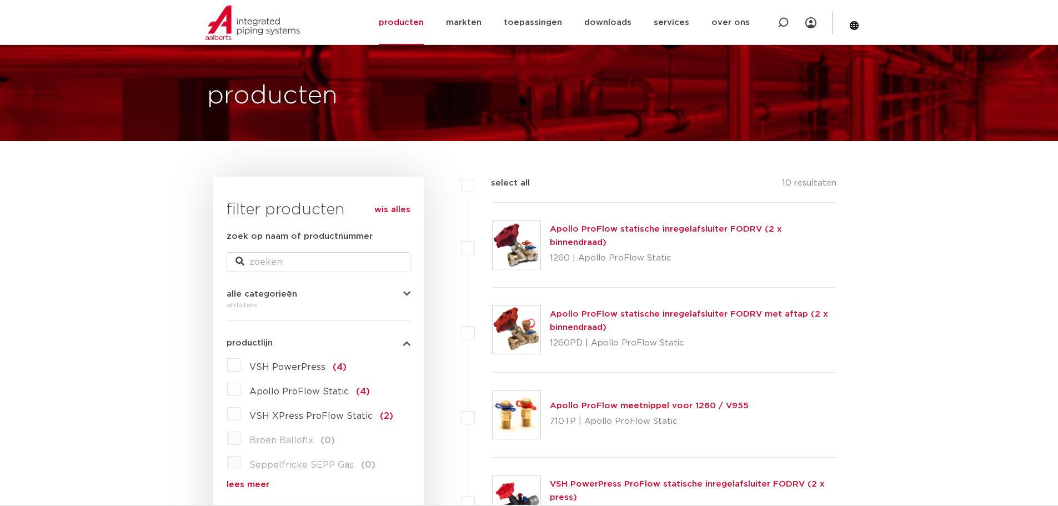
scroll to position [56, 0]
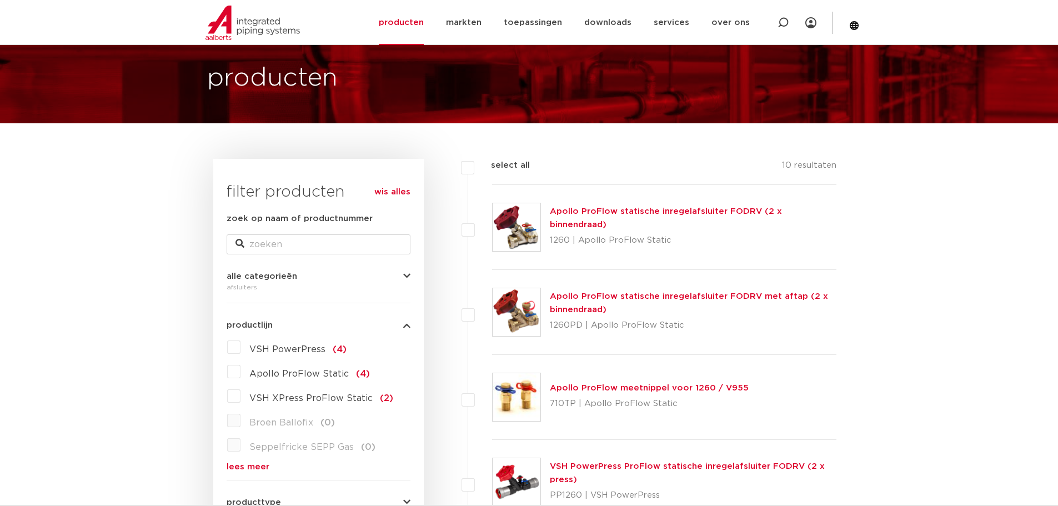
click at [658, 298] on link "Apollo ProFlow statische inregelafsluiter FODRV met aftap (2 x binnendraad)" at bounding box center [689, 303] width 278 height 22
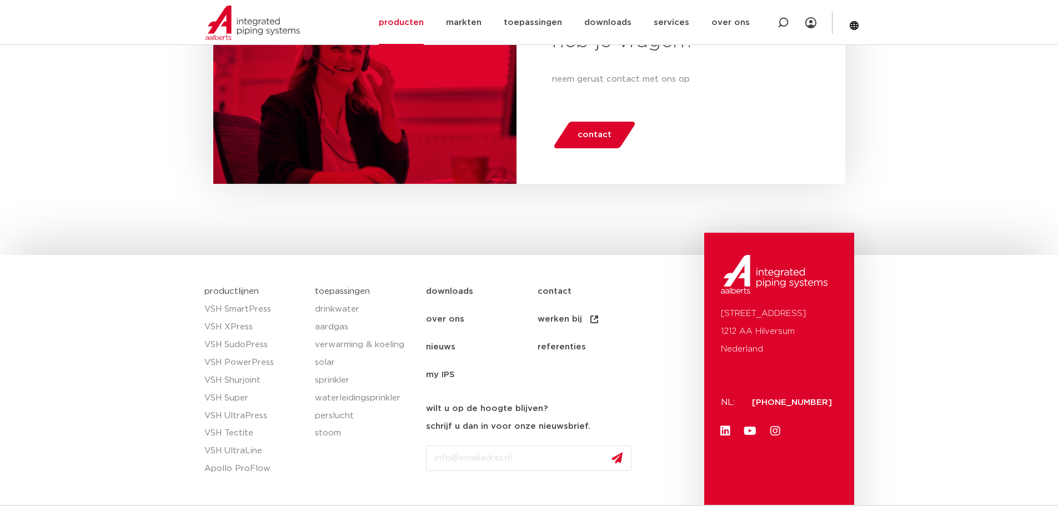
scroll to position [1259, 0]
